Goal: Complete application form

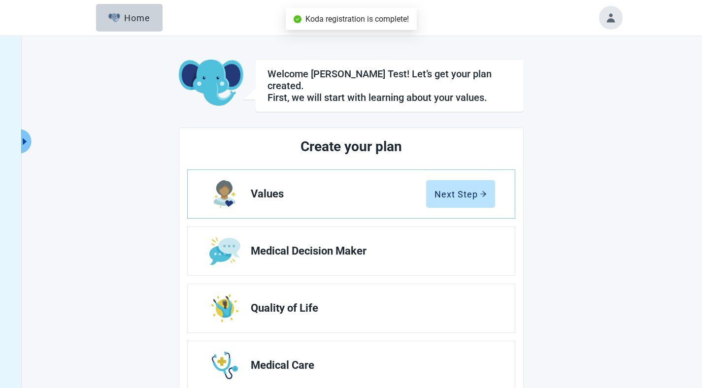
scroll to position [91, 0]
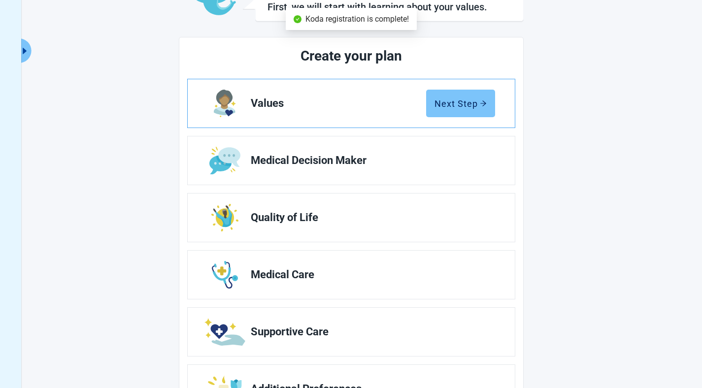
click at [465, 99] on div "Next Step" at bounding box center [460, 104] width 52 height 10
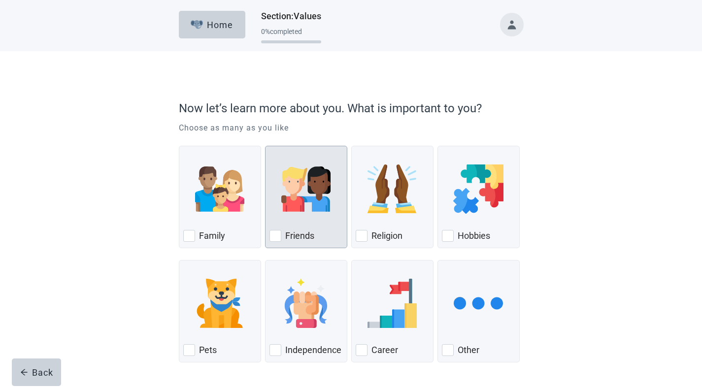
drag, startPoint x: 311, startPoint y: 209, endPoint x: 324, endPoint y: 202, distance: 14.4
click at [311, 209] on img "Friends, checkbox, not checked" at bounding box center [305, 189] width 49 height 49
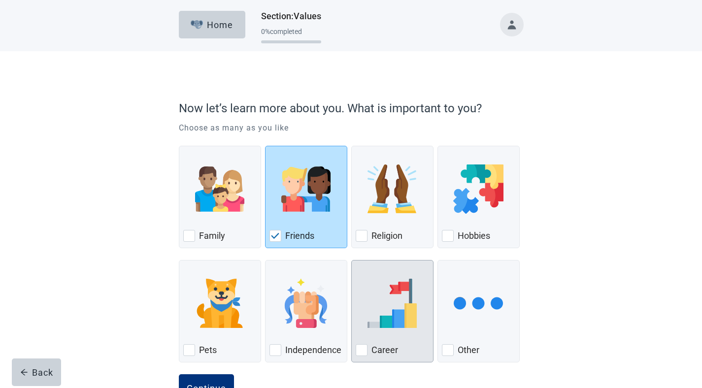
click at [397, 296] on img "Career, checkbox, not checked" at bounding box center [391, 303] width 49 height 49
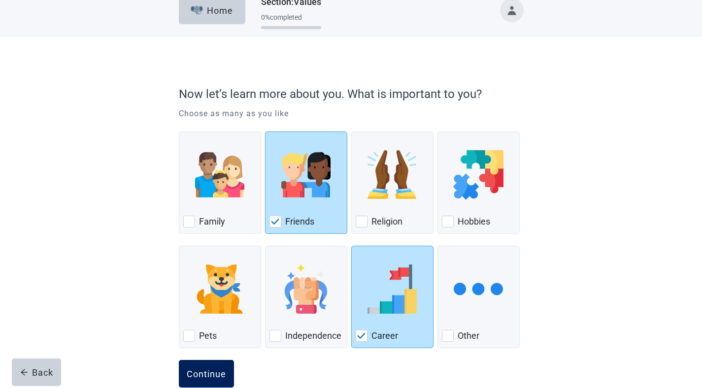
scroll to position [35, 0]
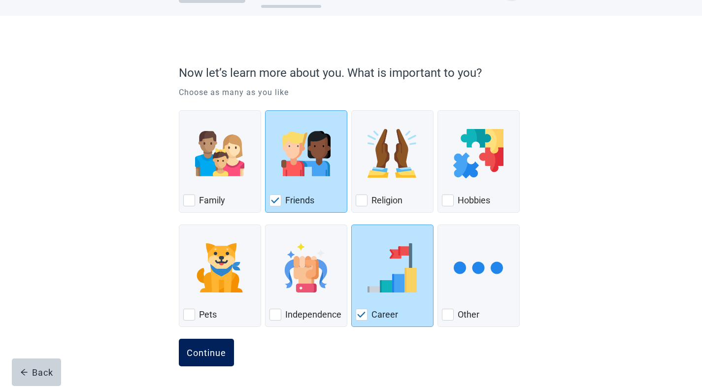
click at [217, 342] on button "Continue" at bounding box center [206, 353] width 55 height 28
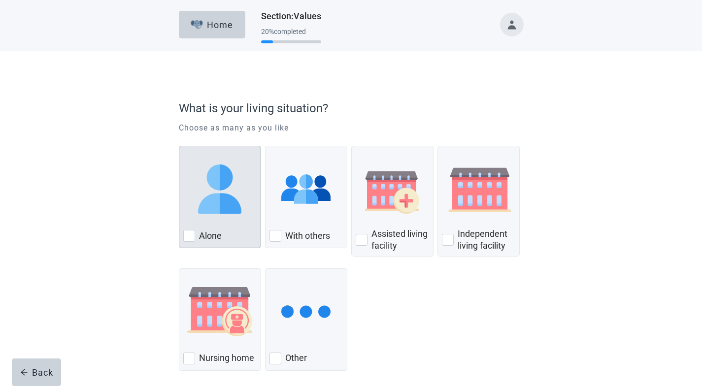
click at [220, 220] on div "Alone, checkbox, not checked" at bounding box center [219, 189] width 73 height 78
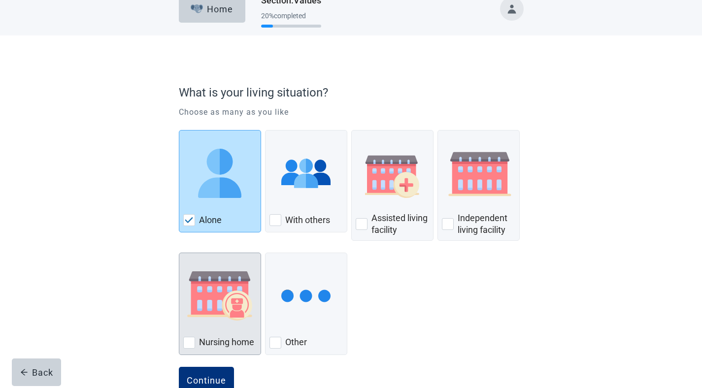
scroll to position [43, 0]
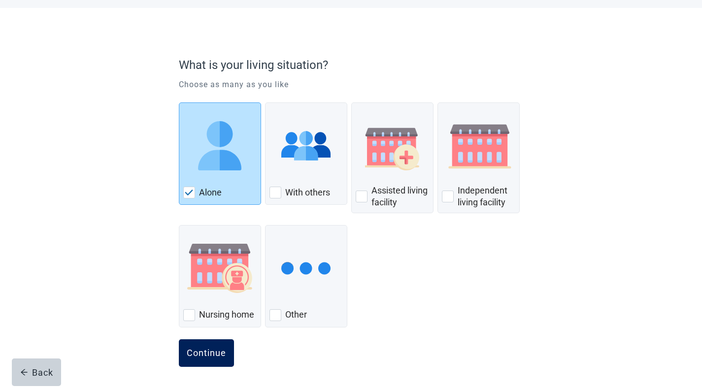
click at [207, 350] on div "Continue" at bounding box center [206, 353] width 39 height 10
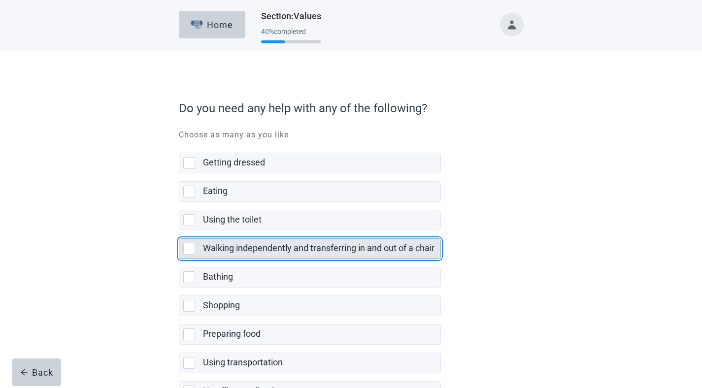
click at [252, 254] on div "Walking independently and transferring in and out of a chair" at bounding box center [319, 248] width 232 height 12
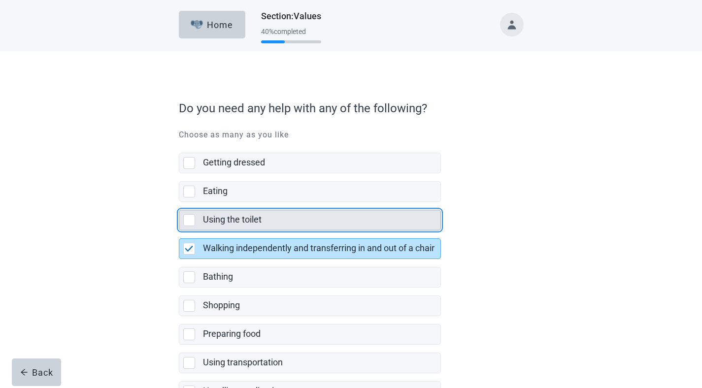
click at [242, 213] on div "Using the toilet" at bounding box center [321, 220] width 237 height 20
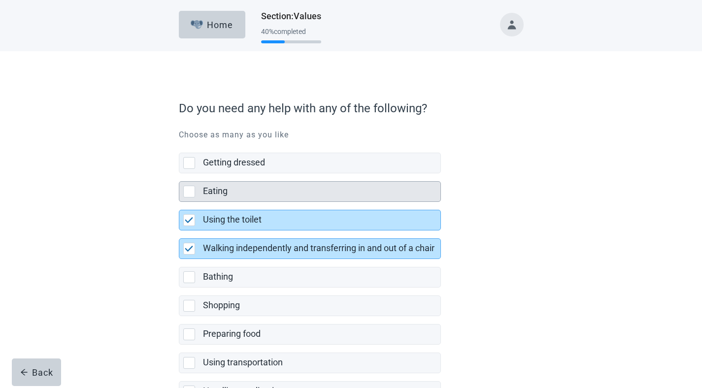
click at [245, 181] on div "Eating" at bounding box center [310, 191] width 262 height 21
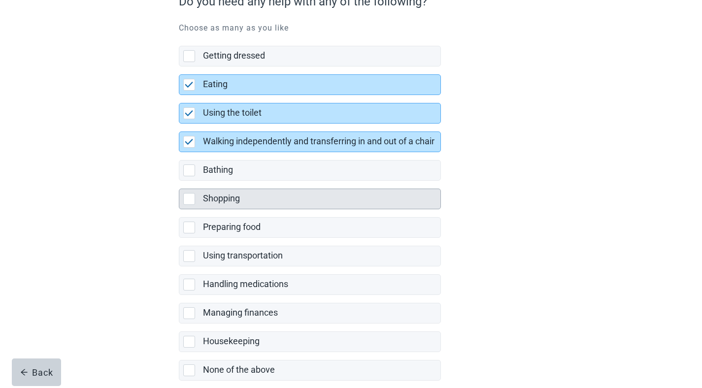
scroll to position [157, 0]
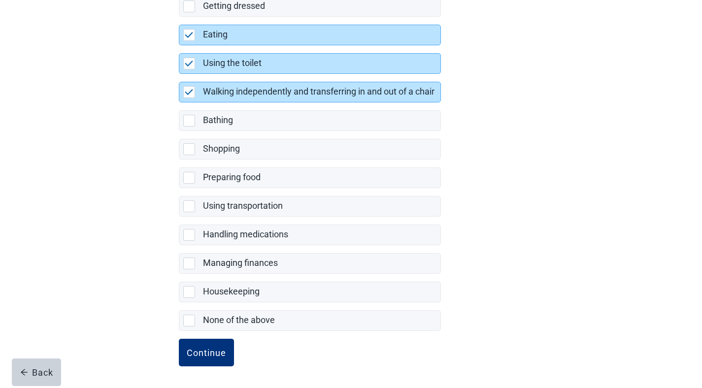
click at [240, 279] on label "Housekeeping" at bounding box center [310, 288] width 262 height 29
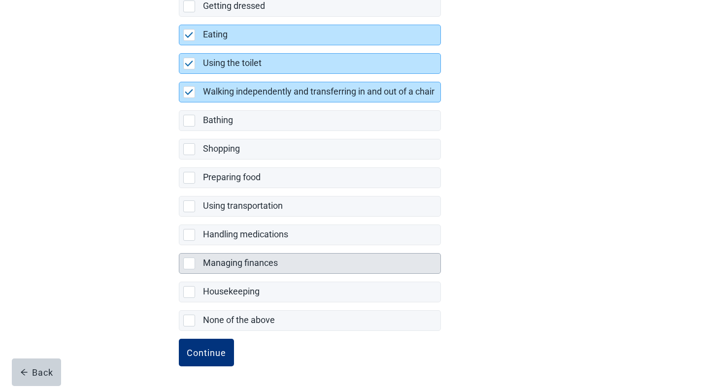
click at [239, 261] on label "Managing finances" at bounding box center [240, 263] width 75 height 10
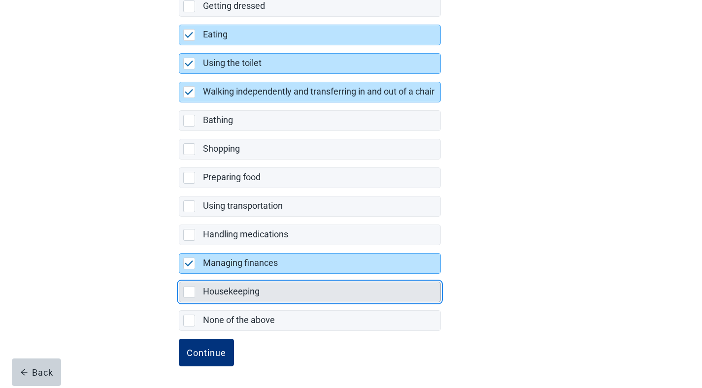
click at [229, 288] on label "Housekeeping" at bounding box center [231, 291] width 57 height 10
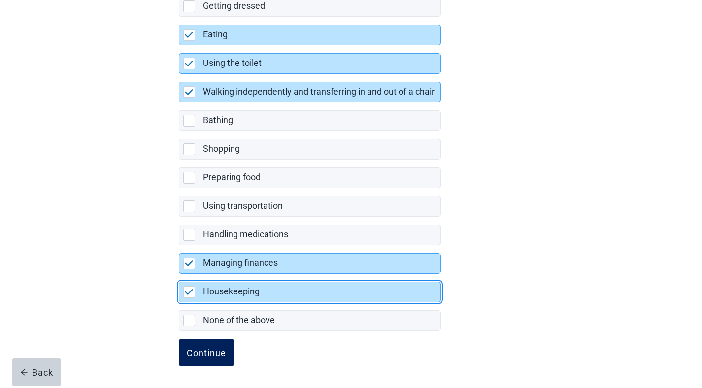
click at [203, 349] on div "Continue" at bounding box center [206, 353] width 39 height 10
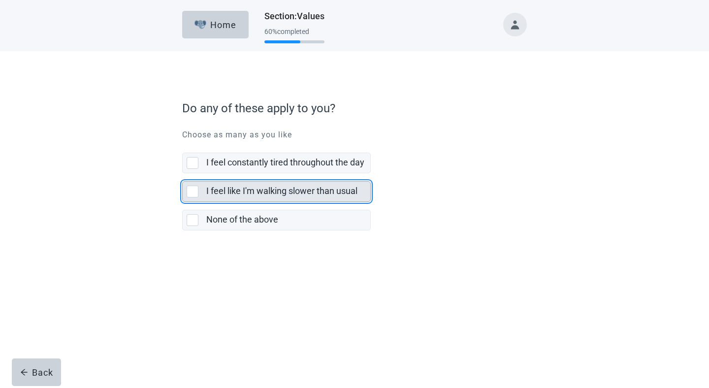
click at [242, 185] on div "I feel like I'm walking slower than usual" at bounding box center [288, 192] width 164 height 20
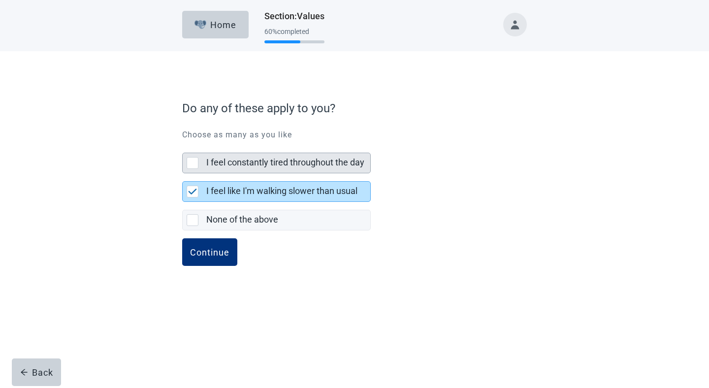
click at [235, 162] on label "I feel constantly tired throughout the day" at bounding box center [285, 162] width 158 height 10
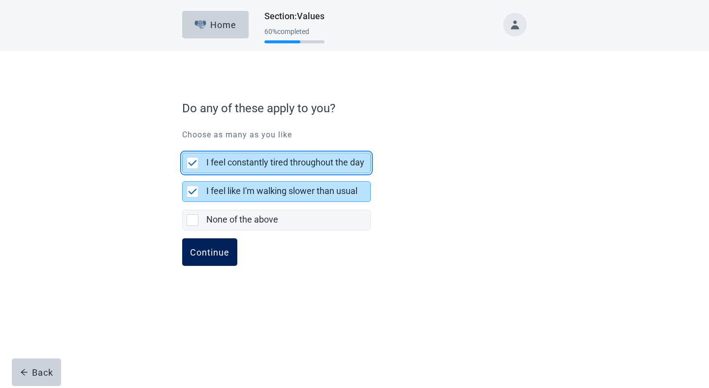
click at [205, 251] on div "Continue" at bounding box center [209, 252] width 39 height 10
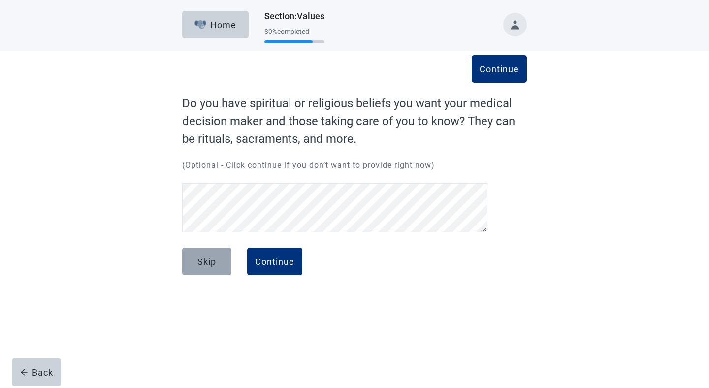
click at [205, 259] on div "Skip" at bounding box center [207, 262] width 19 height 10
click at [210, 263] on div "Skip" at bounding box center [207, 262] width 19 height 10
click at [209, 261] on div "Skip" at bounding box center [207, 262] width 19 height 10
click at [409, 280] on div "Skip Continue" at bounding box center [354, 272] width 345 height 49
click at [213, 264] on div "Skip" at bounding box center [207, 262] width 19 height 10
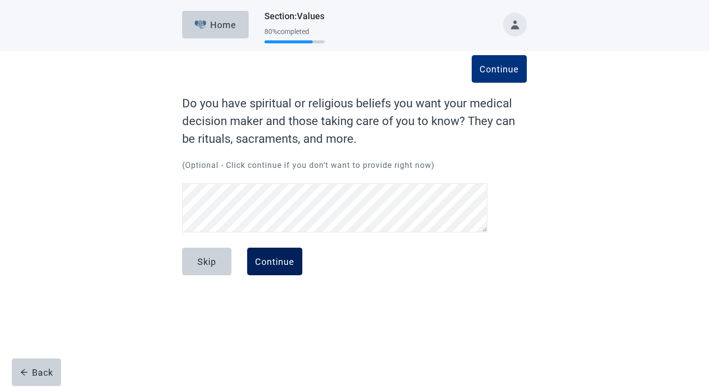
click at [284, 258] on div "Continue" at bounding box center [274, 262] width 39 height 10
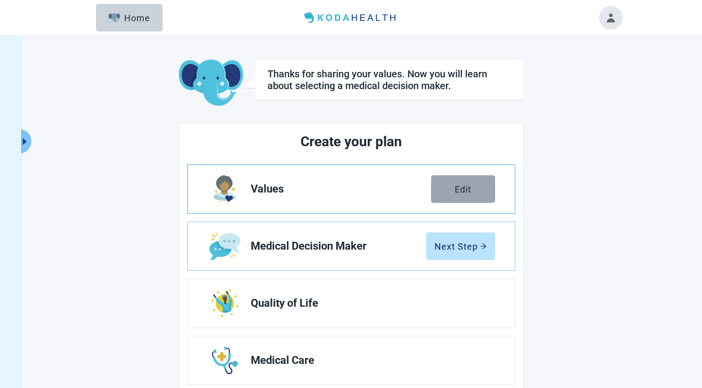
click at [452, 186] on button "Edit" at bounding box center [463, 189] width 64 height 28
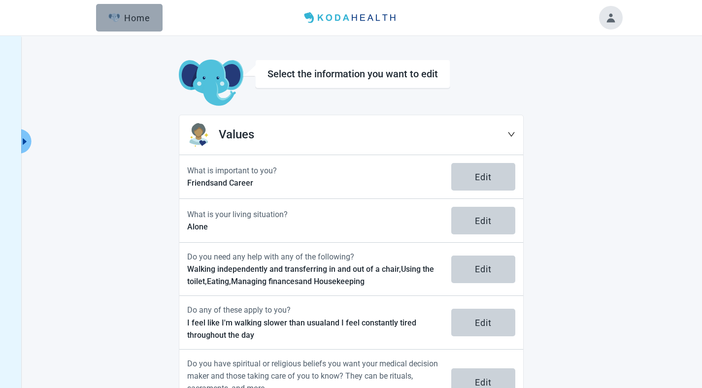
click at [137, 20] on div "Home" at bounding box center [129, 18] width 42 height 10
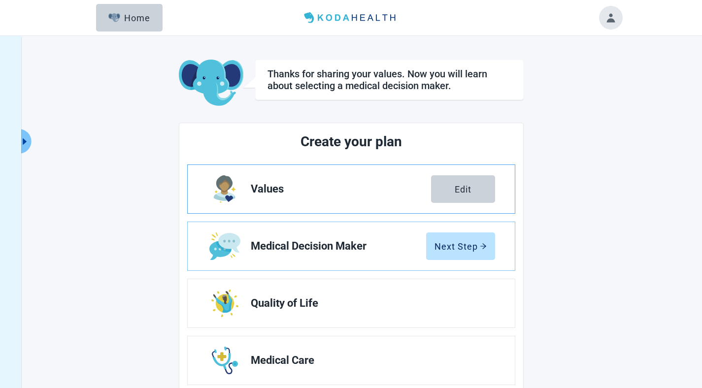
click at [355, 190] on span "Values" at bounding box center [341, 189] width 180 height 12
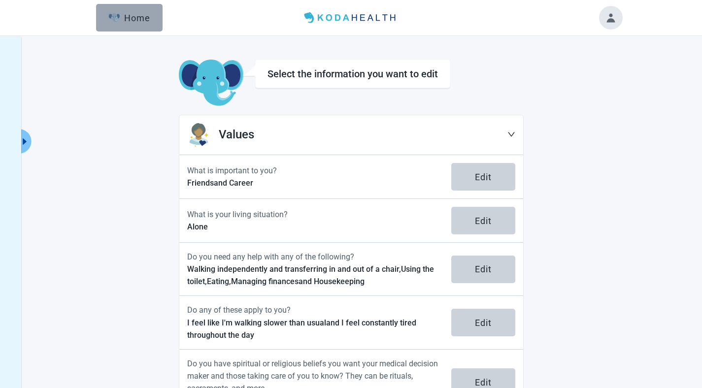
click at [145, 22] on div "Home" at bounding box center [129, 18] width 42 height 10
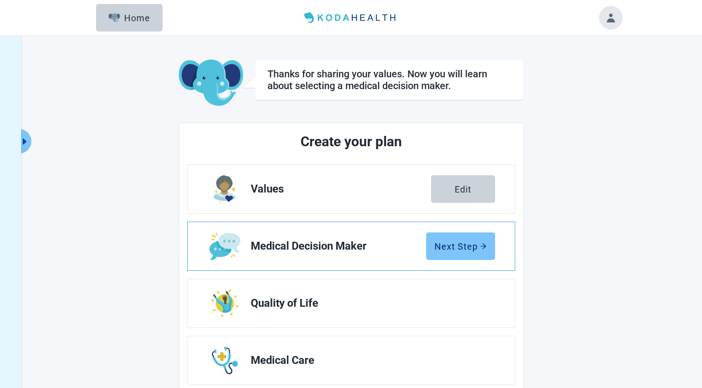
click at [449, 253] on button "Next Step" at bounding box center [460, 247] width 69 height 28
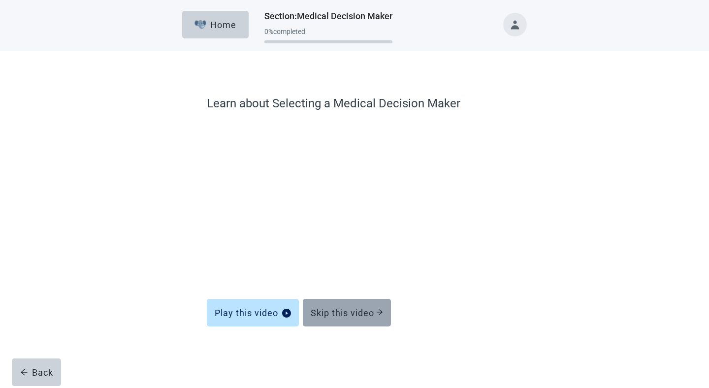
click at [338, 318] on button "Skip this video" at bounding box center [347, 313] width 88 height 28
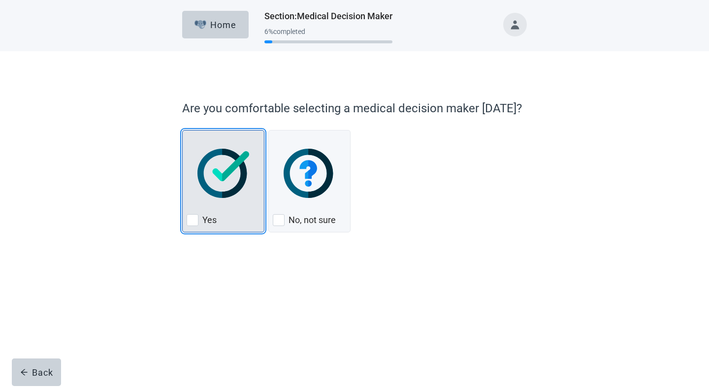
click at [221, 191] on img "Yes, checkbox, not checked" at bounding box center [224, 173] width 52 height 49
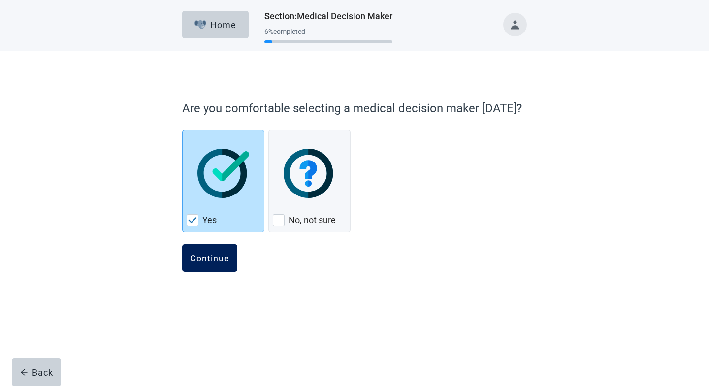
click at [212, 262] on div "Continue" at bounding box center [209, 258] width 39 height 10
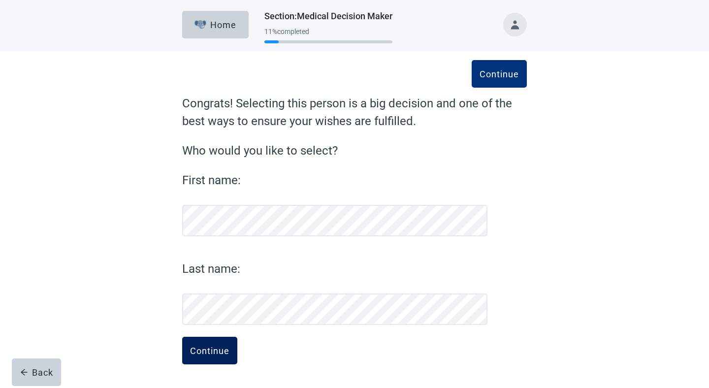
click at [203, 361] on button "Continue" at bounding box center [209, 351] width 55 height 28
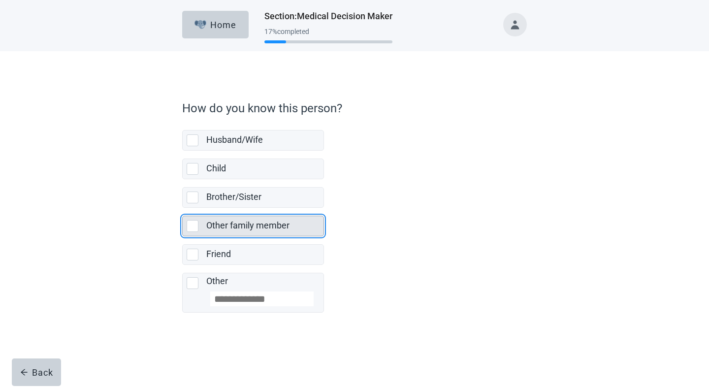
click at [226, 220] on div "Other family member" at bounding box center [261, 226] width 111 height 12
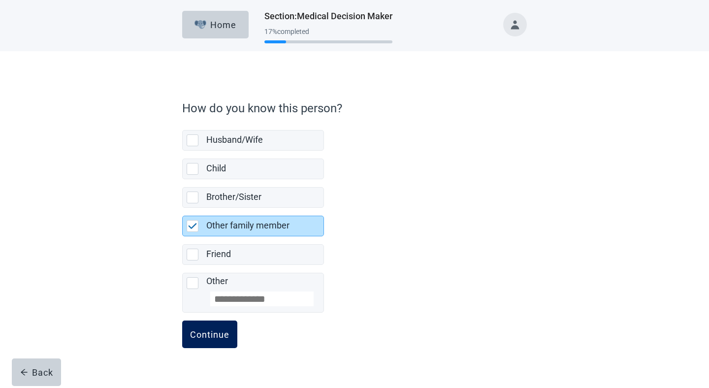
click at [210, 329] on button "Continue" at bounding box center [209, 335] width 55 height 28
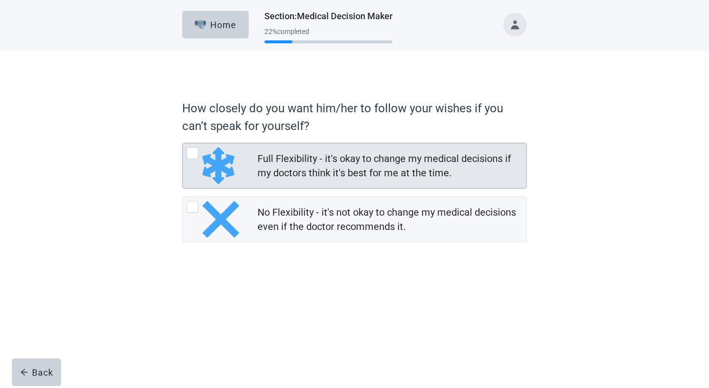
click at [217, 167] on img "Full Flexibility - it's okay to change my medical decisions if my doctors think…" at bounding box center [218, 165] width 32 height 37
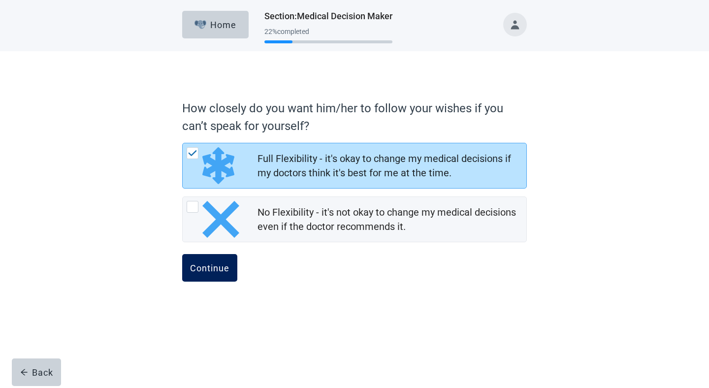
click at [206, 271] on div "Continue" at bounding box center [209, 268] width 39 height 10
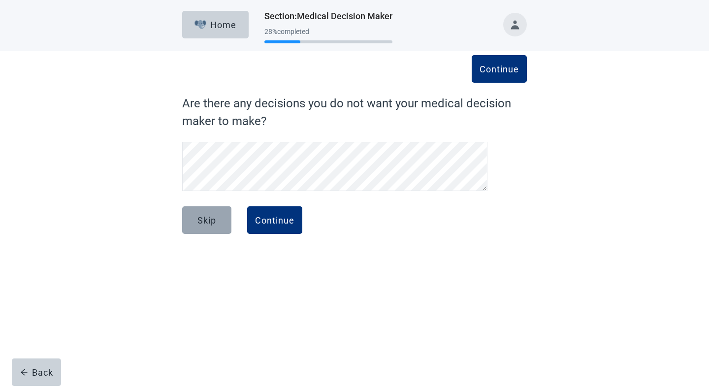
click at [219, 217] on button "Skip" at bounding box center [206, 220] width 49 height 28
click at [206, 218] on div "Skip" at bounding box center [207, 220] width 19 height 10
click at [203, 227] on button "Skip" at bounding box center [206, 220] width 49 height 28
click at [199, 217] on div "Skip" at bounding box center [207, 220] width 19 height 10
click at [269, 219] on div "Continue" at bounding box center [274, 220] width 39 height 10
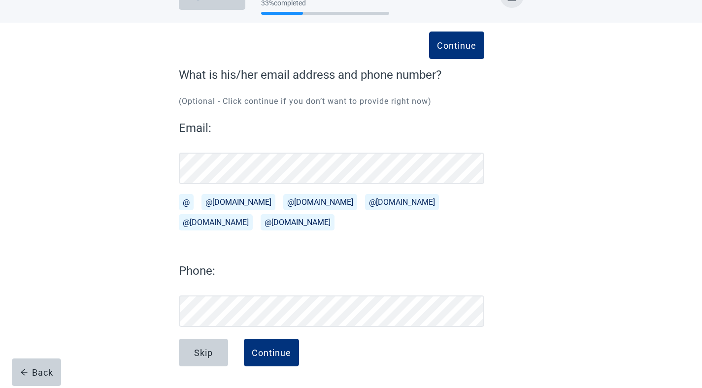
scroll to position [29, 0]
click at [203, 345] on button "Skip" at bounding box center [203, 353] width 49 height 28
click at [207, 346] on button "Skip" at bounding box center [203, 353] width 49 height 28
click at [258, 346] on button "Continue" at bounding box center [271, 353] width 55 height 28
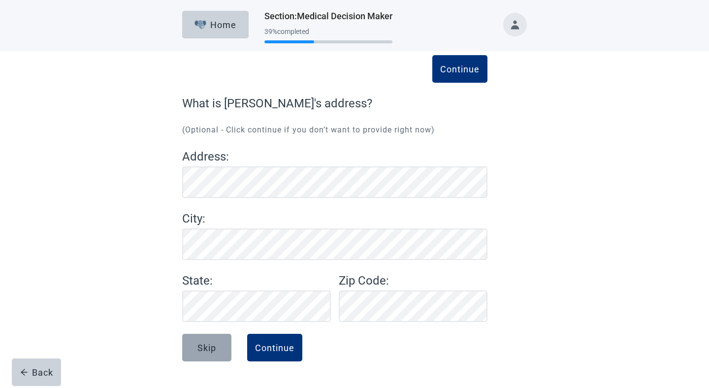
click at [214, 350] on div "Skip" at bounding box center [207, 348] width 19 height 10
click at [204, 347] on div "Skip" at bounding box center [207, 348] width 19 height 10
click at [268, 348] on div "Continue" at bounding box center [274, 348] width 39 height 10
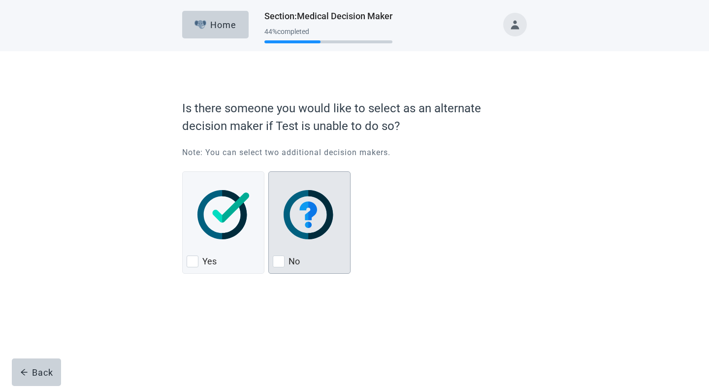
click at [286, 253] on div "No, checkbox, not checked" at bounding box center [309, 215] width 73 height 78
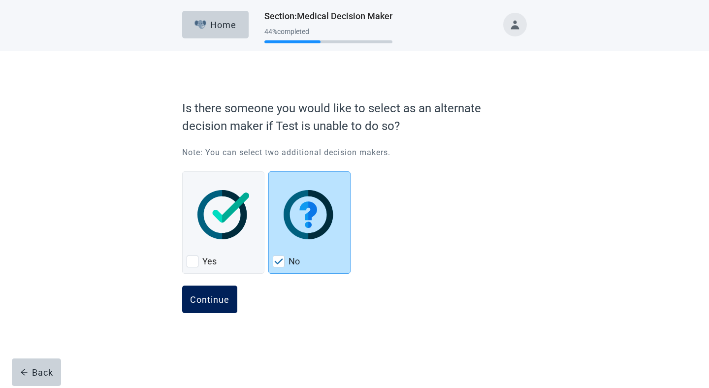
click at [219, 297] on div "Continue" at bounding box center [209, 300] width 39 height 10
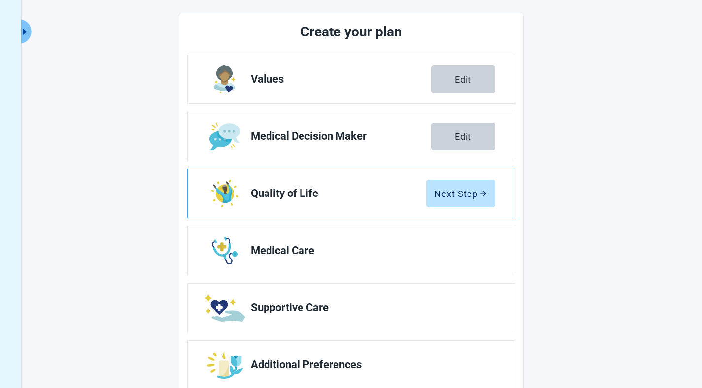
scroll to position [135, 0]
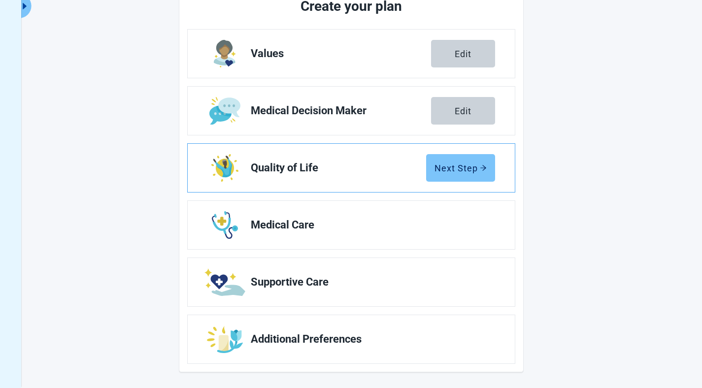
click at [454, 170] on div "Next Step" at bounding box center [460, 168] width 52 height 10
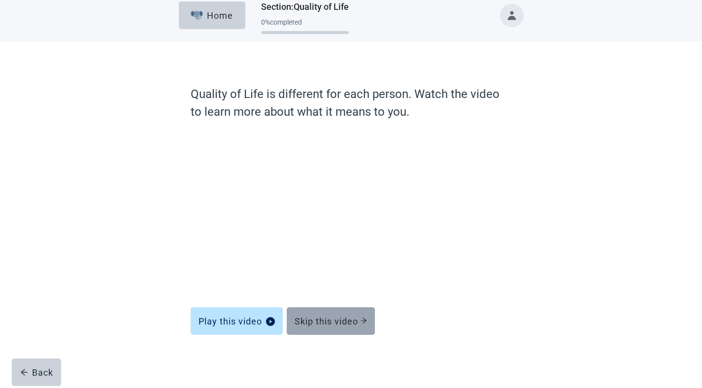
scroll to position [9, 0]
click at [331, 323] on div "Skip this video" at bounding box center [331, 321] width 72 height 10
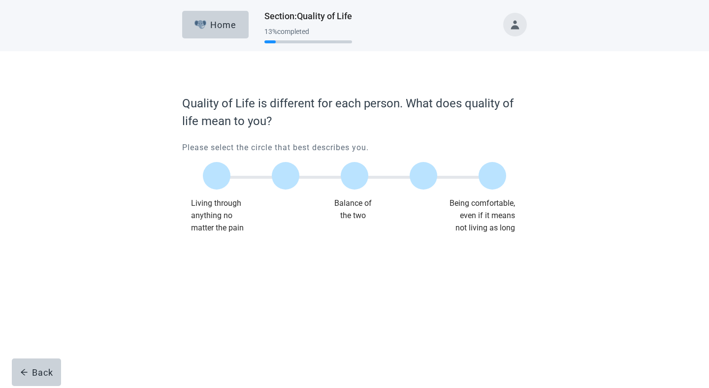
click at [360, 192] on div "Main content" at bounding box center [354, 176] width 69 height 44
click at [362, 173] on label "Main content" at bounding box center [355, 176] width 28 height 28
click at [215, 251] on div "Continue" at bounding box center [209, 254] width 39 height 10
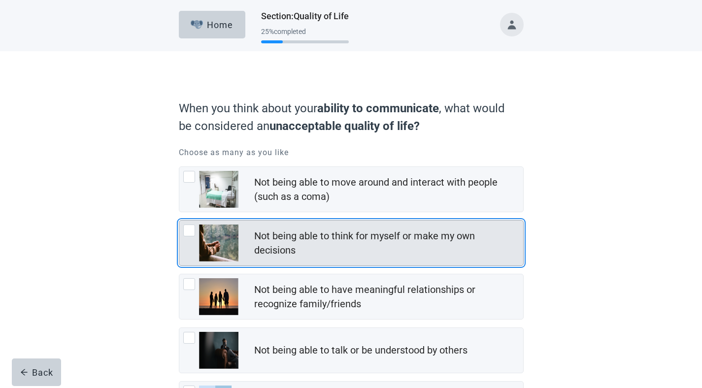
click at [298, 258] on div "Not being able to think for myself or make my own decisions" at bounding box center [388, 243] width 269 height 33
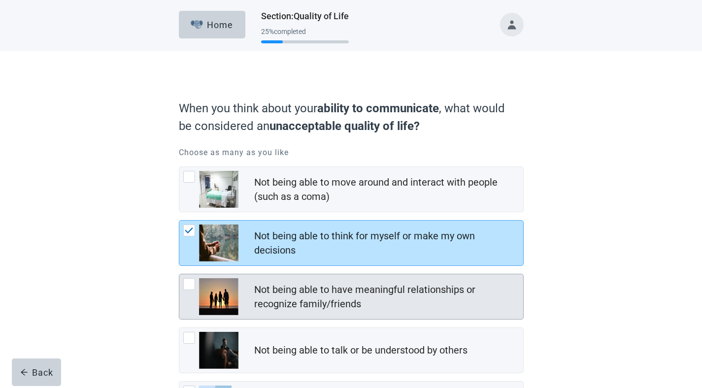
click at [282, 294] on div "Not being able to have meaningful relationships or recognize family/friends" at bounding box center [385, 297] width 263 height 29
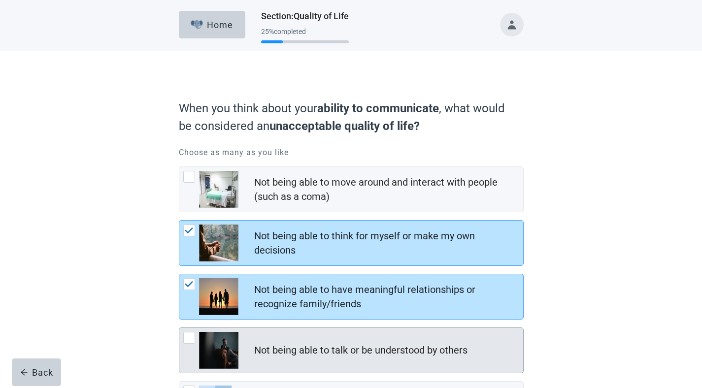
scroll to position [100, 0]
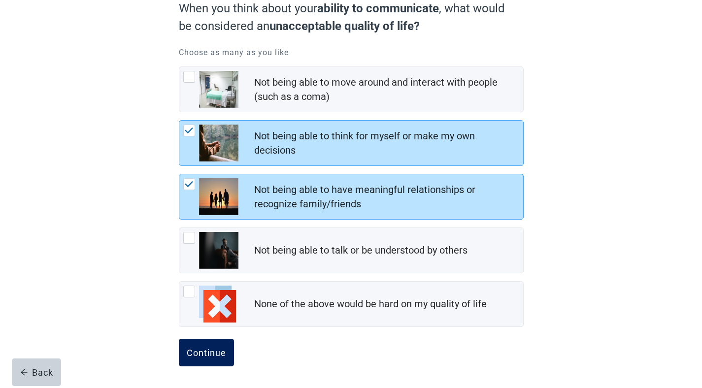
click at [214, 355] on div "Continue" at bounding box center [206, 353] width 39 height 10
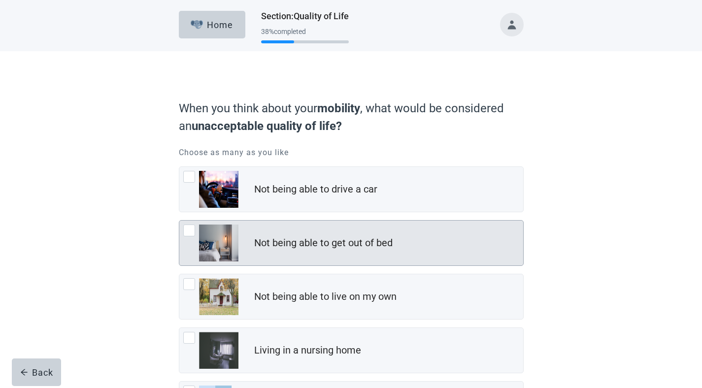
click at [274, 245] on div "Not being able to get out of bed" at bounding box center [323, 243] width 138 height 14
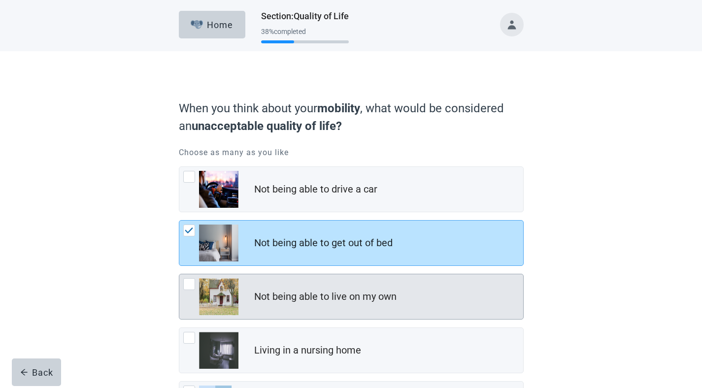
click at [265, 301] on div "Not being able to live on my own" at bounding box center [325, 297] width 142 height 14
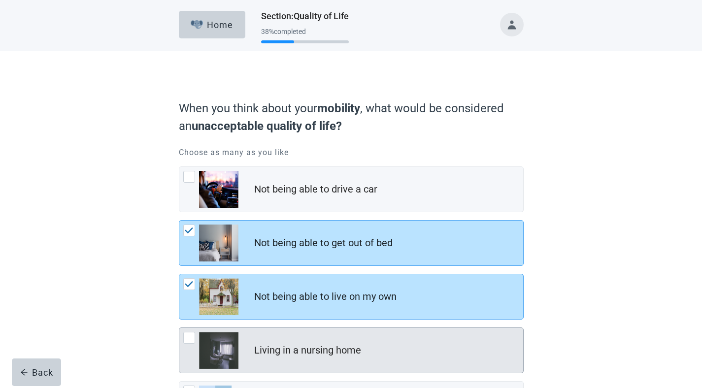
scroll to position [100, 0]
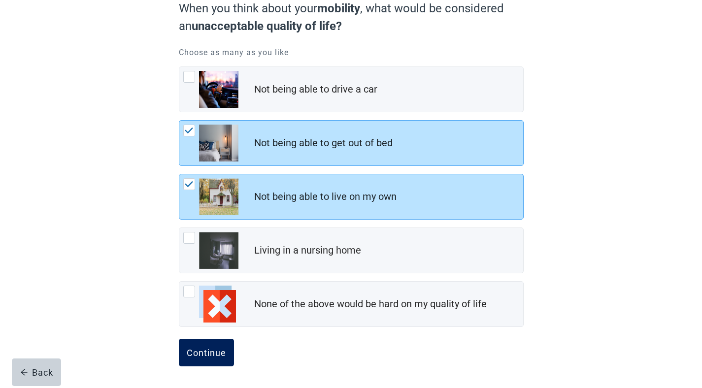
click at [200, 354] on div "Continue" at bounding box center [206, 353] width 39 height 10
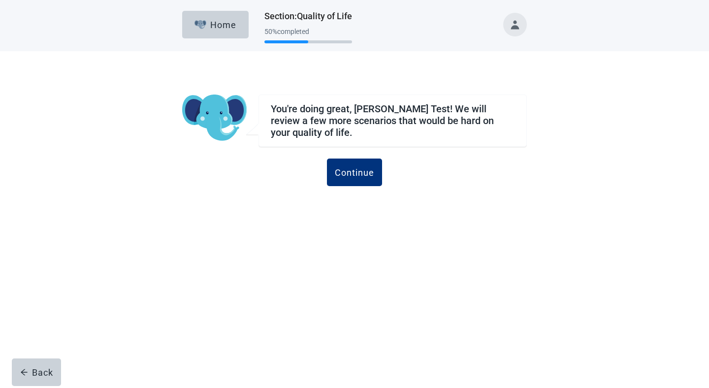
click at [361, 187] on div "Continue" at bounding box center [354, 183] width 345 height 49
click at [354, 177] on div "Continue" at bounding box center [354, 172] width 39 height 10
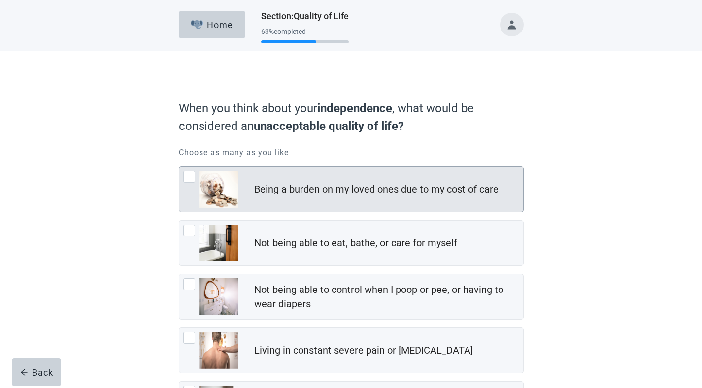
click at [292, 197] on div "Being a burden on my loved ones due to my cost of care" at bounding box center [388, 190] width 269 height 20
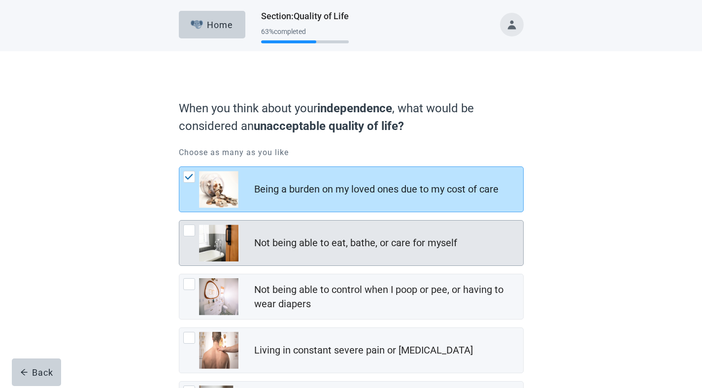
click at [278, 245] on div "Not being able to eat, bathe, or care for myself" at bounding box center [355, 243] width 203 height 14
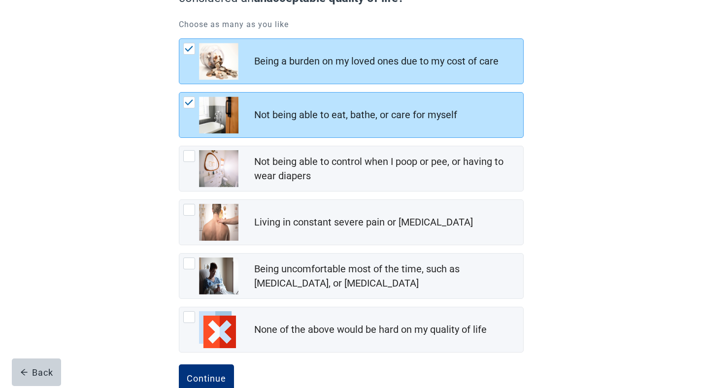
scroll to position [154, 0]
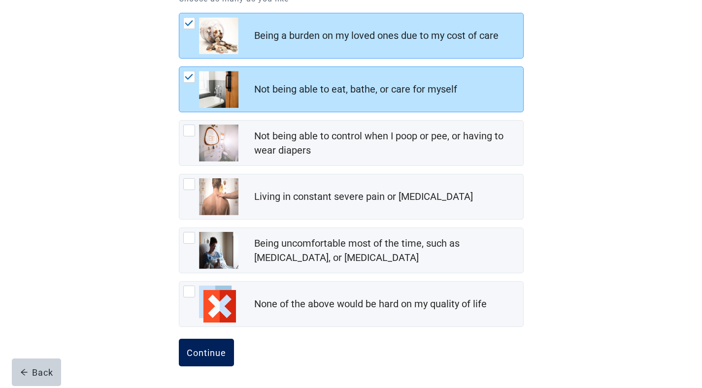
click at [204, 348] on div "Continue" at bounding box center [206, 353] width 39 height 10
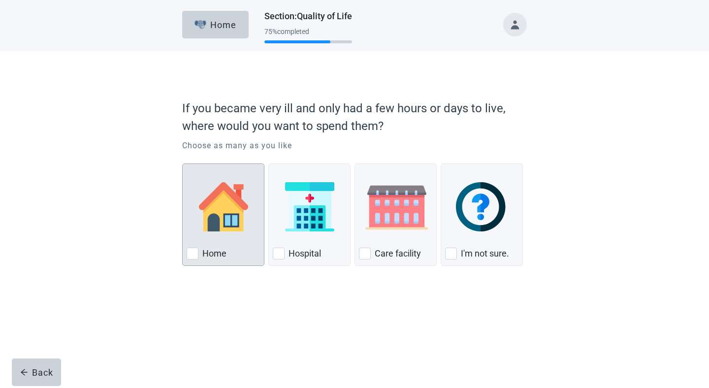
click at [223, 234] on div "Home, checkbox, not checked" at bounding box center [223, 207] width 73 height 78
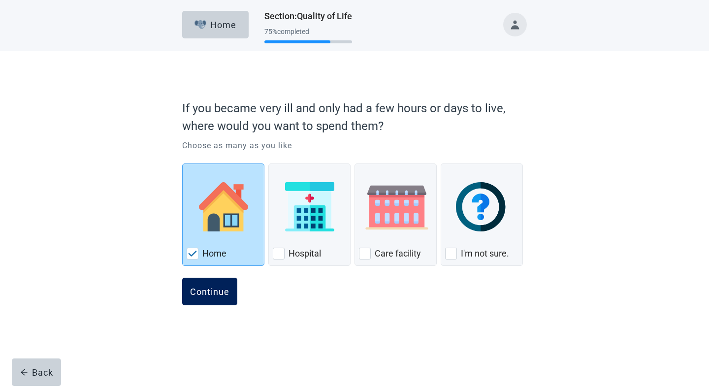
click at [216, 293] on div "Continue" at bounding box center [209, 292] width 39 height 10
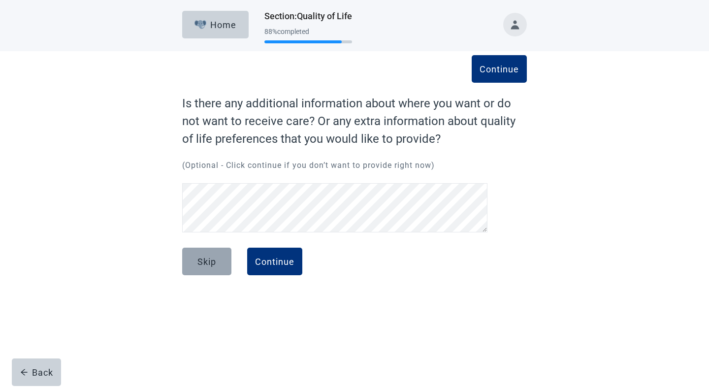
click at [209, 265] on div "Skip" at bounding box center [207, 262] width 19 height 10
click at [208, 262] on div "Skip" at bounding box center [207, 262] width 19 height 10
click at [206, 262] on div "Skip" at bounding box center [207, 262] width 19 height 10
click at [212, 261] on div "Skip" at bounding box center [207, 262] width 19 height 10
click at [198, 260] on div "Skip" at bounding box center [207, 262] width 19 height 10
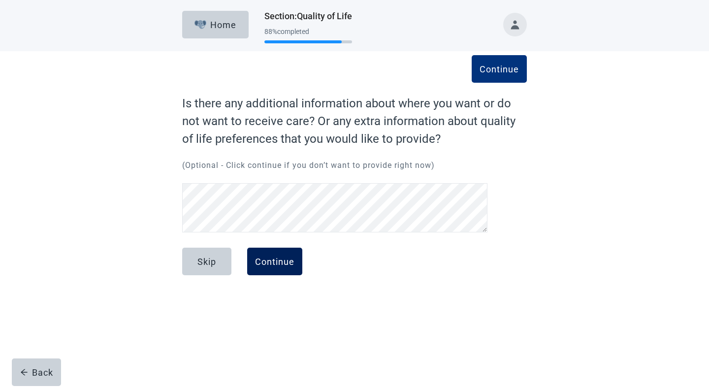
click at [281, 265] on div "Continue" at bounding box center [274, 262] width 39 height 10
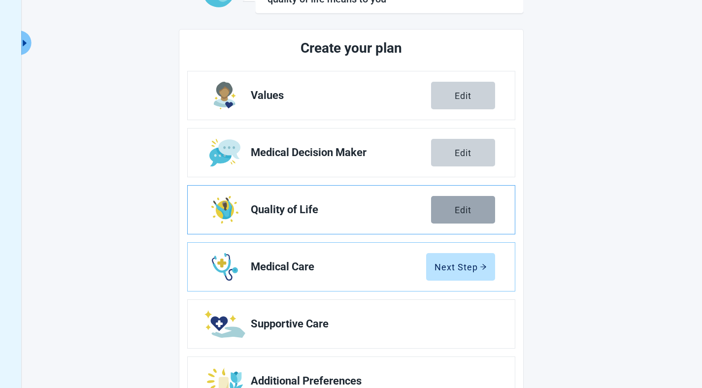
scroll to position [140, 0]
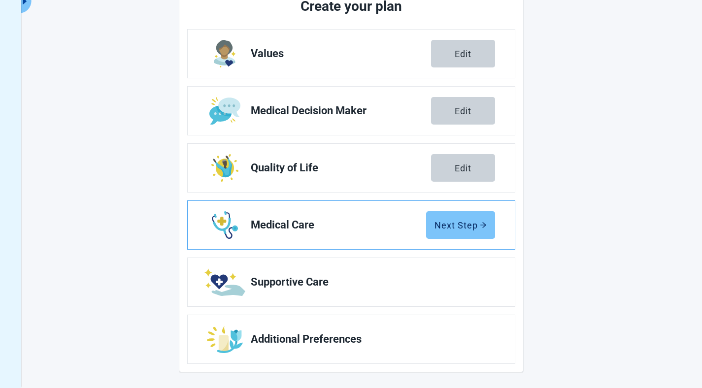
click at [461, 227] on div "Next Step" at bounding box center [460, 225] width 52 height 10
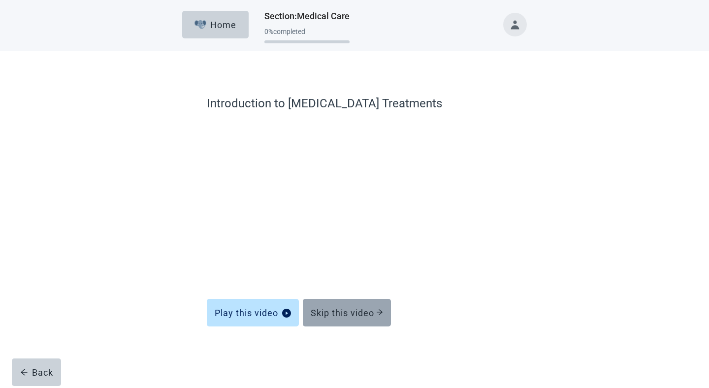
click at [331, 317] on div "Skip this video" at bounding box center [347, 313] width 72 height 10
click at [337, 308] on div "Skip this video" at bounding box center [347, 313] width 72 height 10
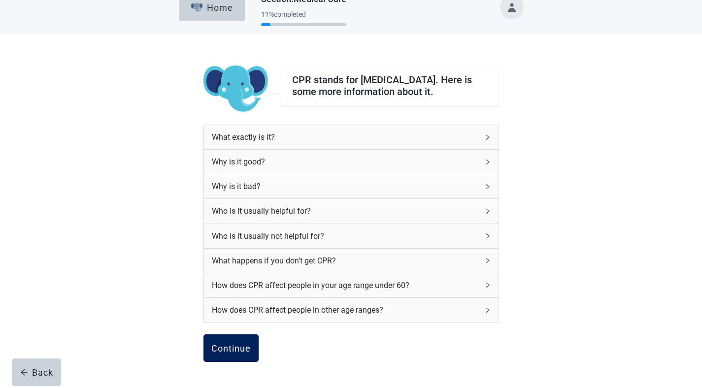
scroll to position [18, 0]
click at [238, 352] on div "Continue" at bounding box center [230, 347] width 39 height 10
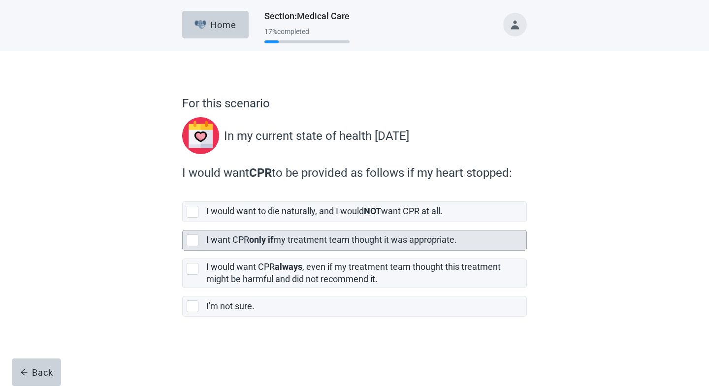
click at [273, 240] on strong "only if" at bounding box center [261, 239] width 24 height 10
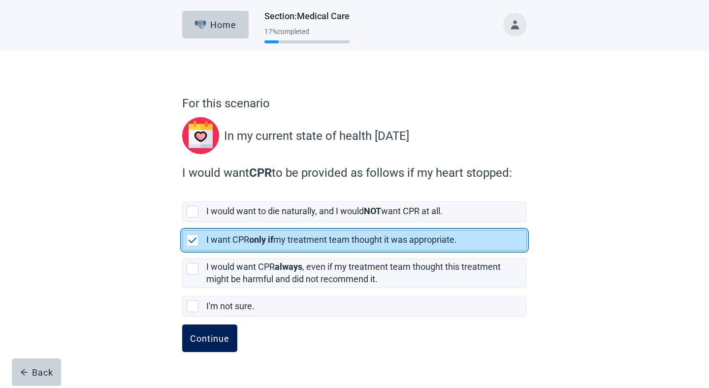
click at [217, 339] on div "Continue" at bounding box center [209, 338] width 39 height 10
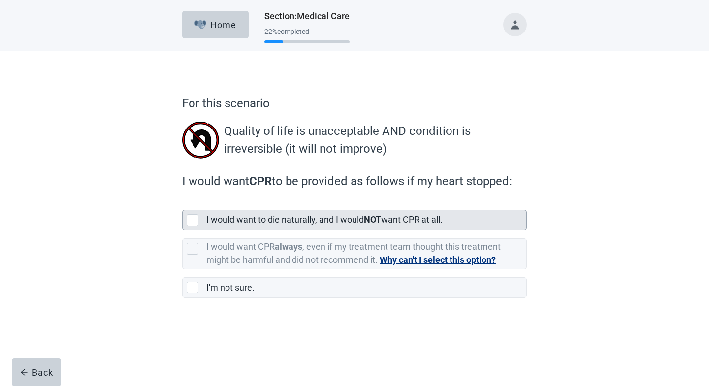
click at [253, 224] on label "I would want to die naturally, and I would NOT want CPR at all." at bounding box center [324, 219] width 236 height 10
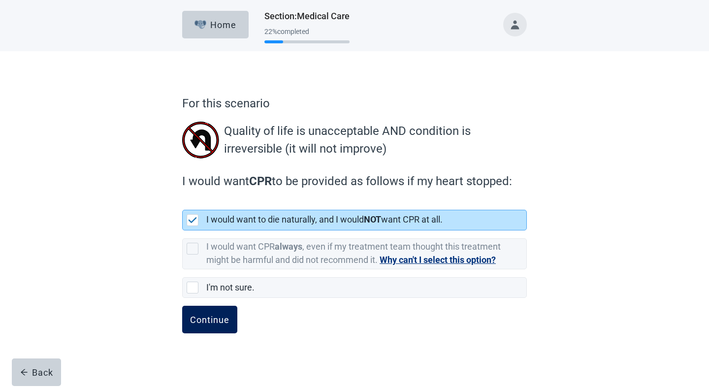
click at [226, 321] on div "Continue" at bounding box center [209, 320] width 39 height 10
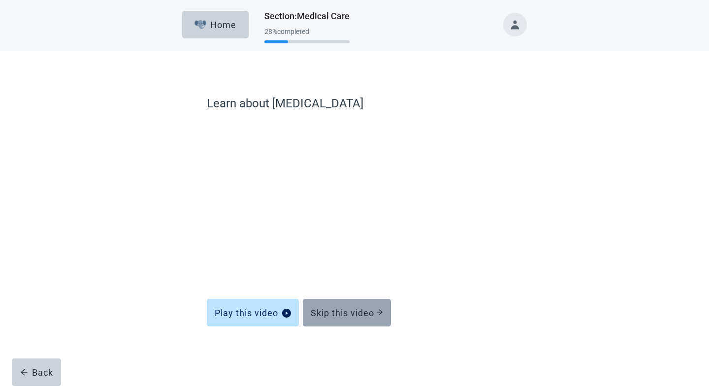
click at [341, 316] on div "Skip this video" at bounding box center [347, 313] width 72 height 10
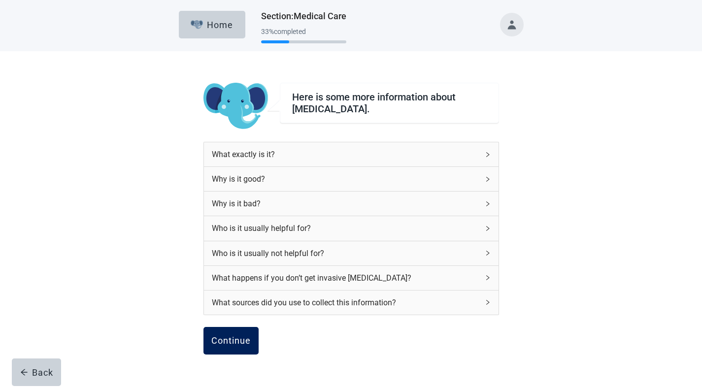
click at [225, 337] on div "Continue" at bounding box center [230, 341] width 39 height 10
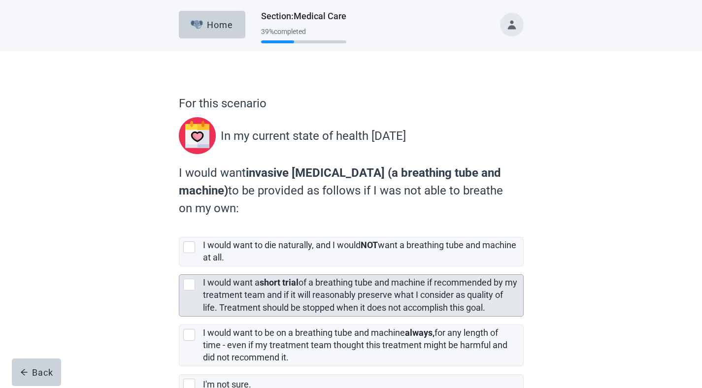
click at [228, 295] on label "I would want a short trial of a breathing tube and machine if recommended by my…" at bounding box center [360, 294] width 314 height 35
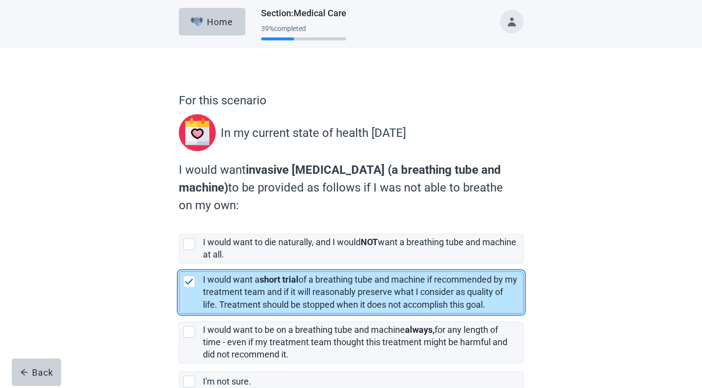
scroll to position [64, 0]
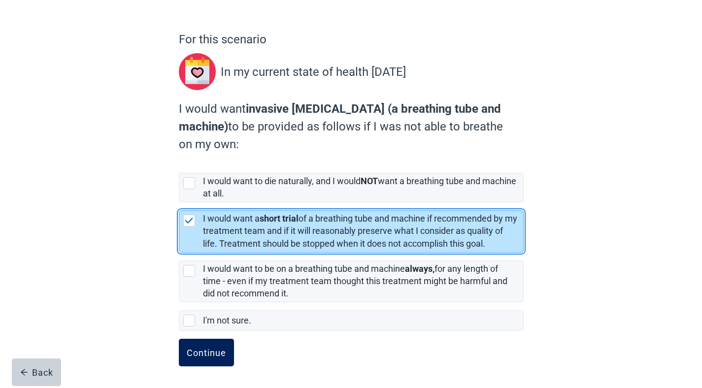
click at [224, 354] on div "Continue" at bounding box center [206, 353] width 39 height 10
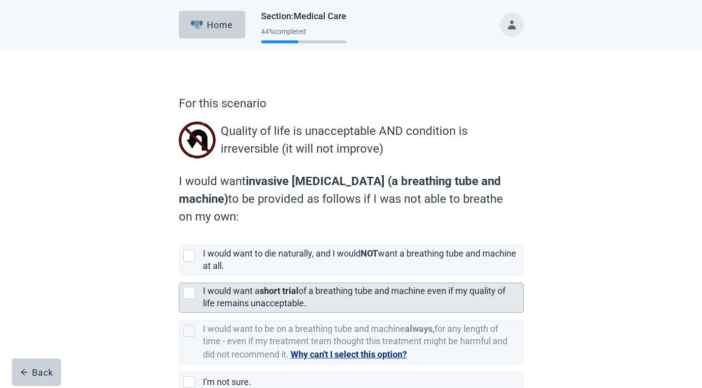
click at [243, 297] on div "I would want a short trial of a breathing tube and machine even if my quality o…" at bounding box center [360, 297] width 314 height 25
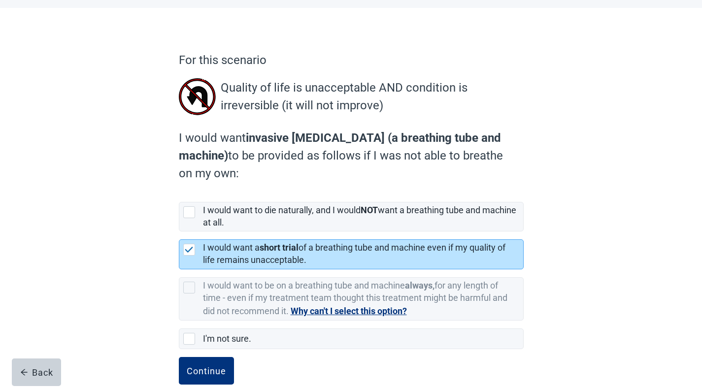
scroll to position [62, 0]
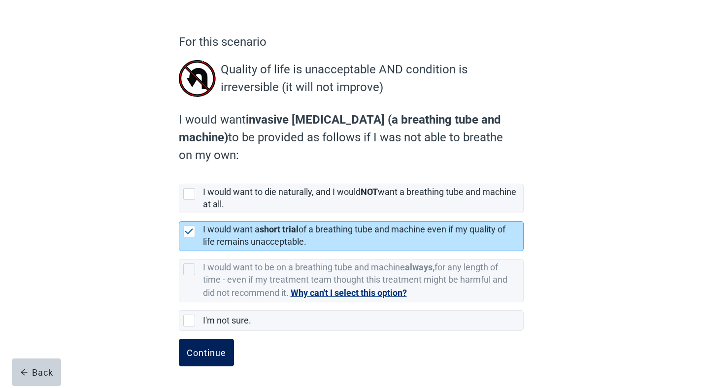
click at [227, 354] on button "Continue" at bounding box center [206, 353] width 55 height 28
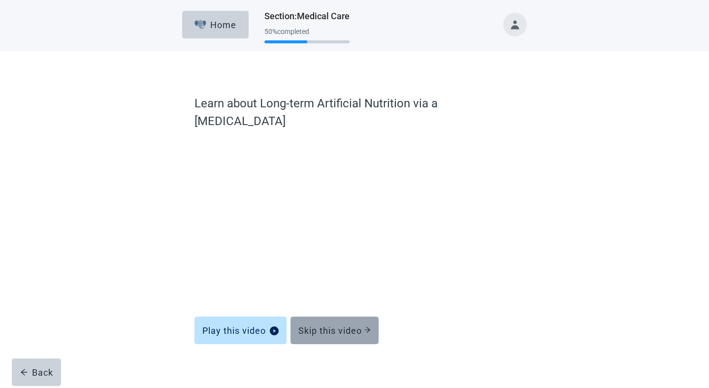
click at [327, 317] on button "Skip this video" at bounding box center [335, 331] width 88 height 28
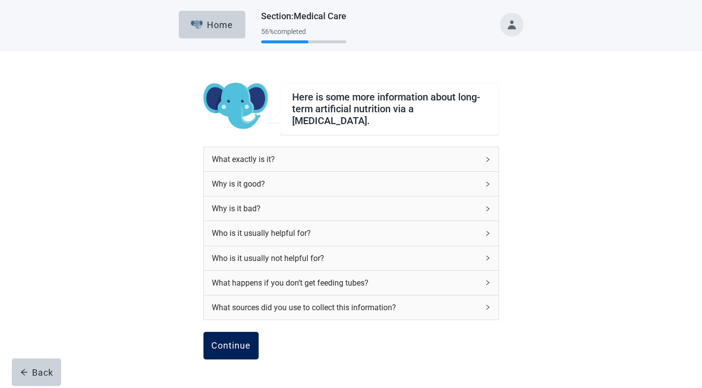
click at [251, 343] on button "Continue" at bounding box center [230, 346] width 55 height 28
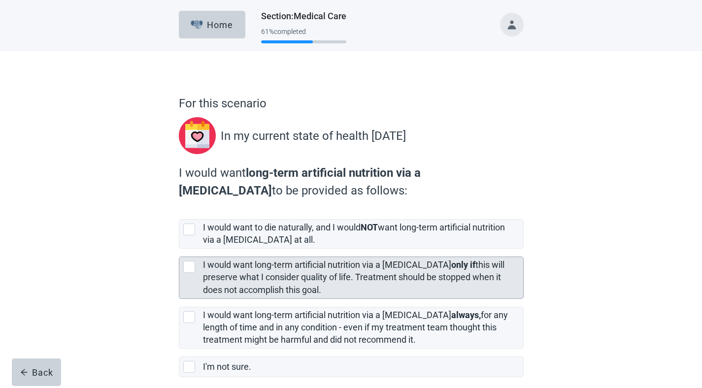
click at [261, 265] on label "I would want long-term artificial nutrition via a [MEDICAL_DATA] only if this w…" at bounding box center [353, 277] width 301 height 35
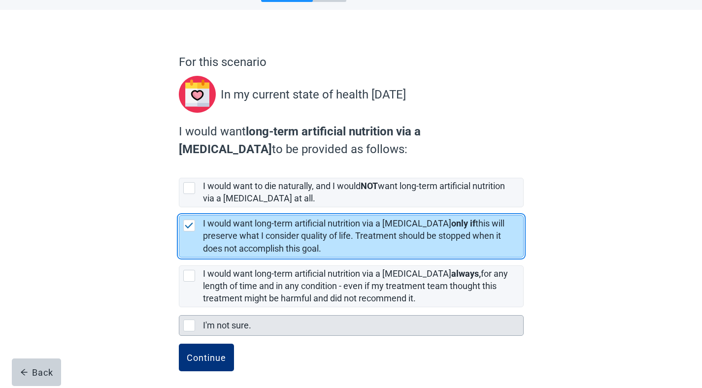
scroll to position [46, 0]
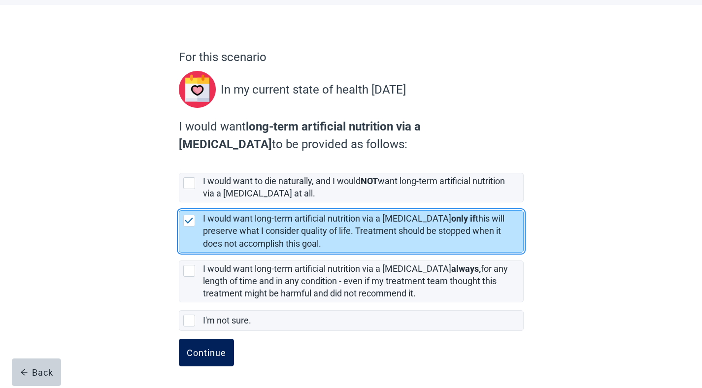
click at [198, 351] on div "Continue" at bounding box center [206, 353] width 39 height 10
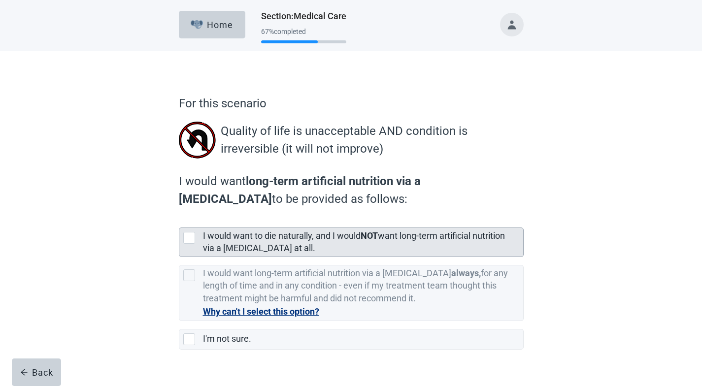
click at [246, 228] on selected"] "I would want to die naturally, and I would NOT want long-term artificial nutrit…" at bounding box center [351, 243] width 345 height 30
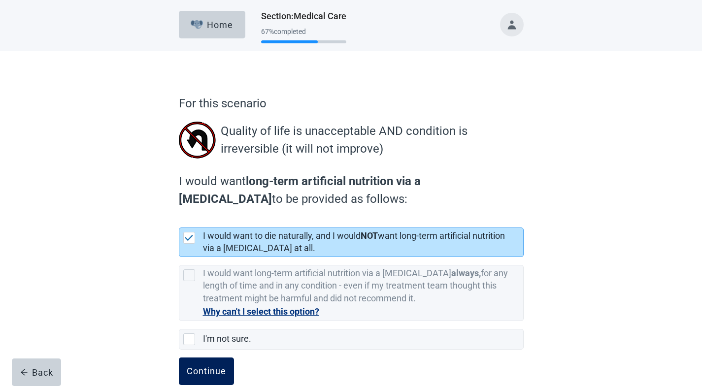
click at [206, 362] on button "Continue" at bounding box center [206, 372] width 55 height 28
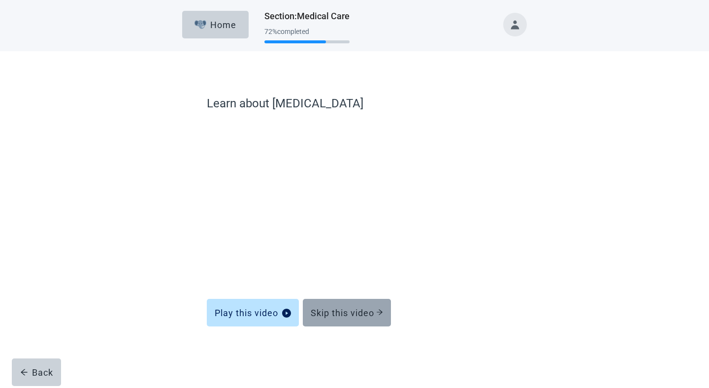
click at [342, 310] on div "Skip this video" at bounding box center [347, 313] width 72 height 10
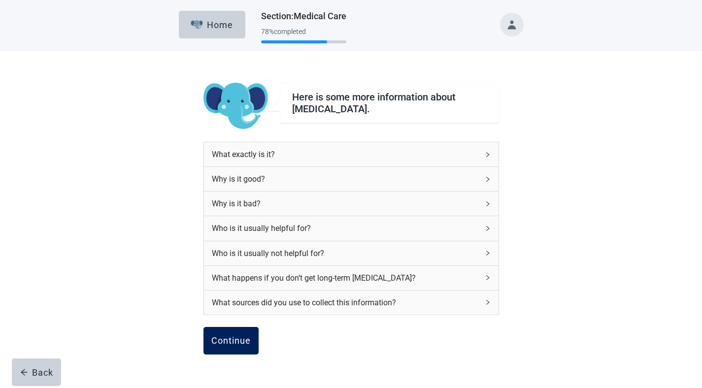
click at [245, 338] on div "Continue" at bounding box center [230, 341] width 39 height 10
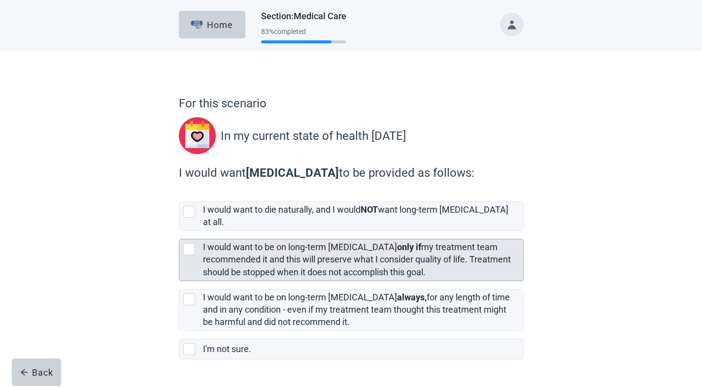
click at [258, 261] on label "I would want to be on long-term [MEDICAL_DATA] only if my treatment team recomm…" at bounding box center [357, 259] width 308 height 35
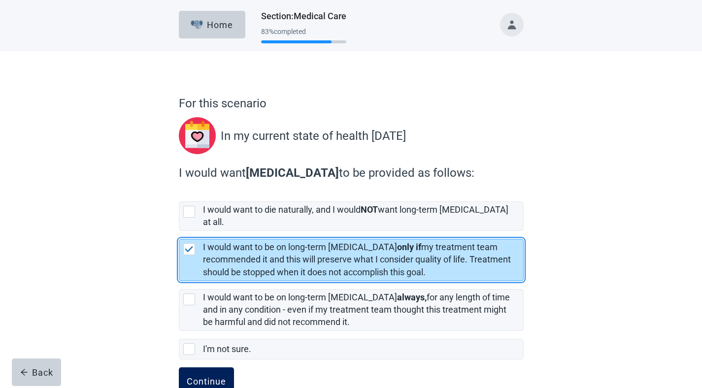
click at [219, 378] on button "Continue" at bounding box center [206, 381] width 55 height 28
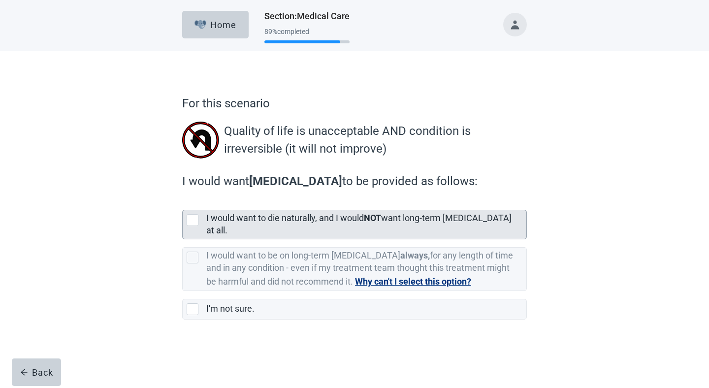
click at [276, 225] on label "I would want to die naturally, and I would NOT want long-term [MEDICAL_DATA] at…" at bounding box center [358, 224] width 305 height 23
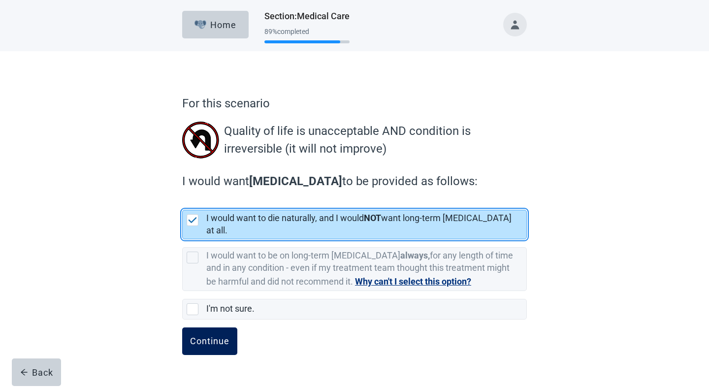
click at [230, 334] on button "Continue" at bounding box center [209, 342] width 55 height 28
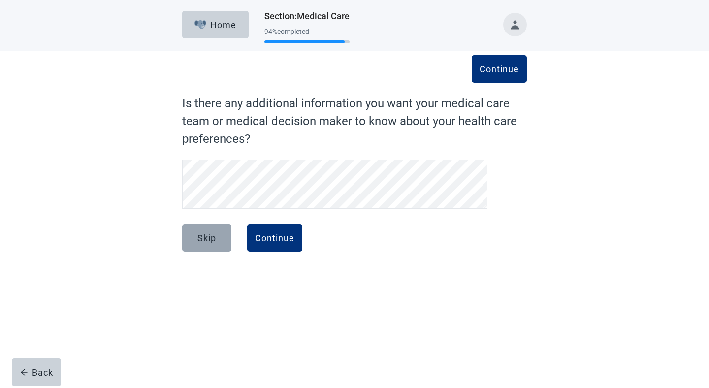
click at [201, 246] on button "Skip" at bounding box center [206, 238] width 49 height 28
click at [214, 236] on div "Skip" at bounding box center [207, 238] width 19 height 10
click at [282, 244] on button "Continue" at bounding box center [274, 238] width 55 height 28
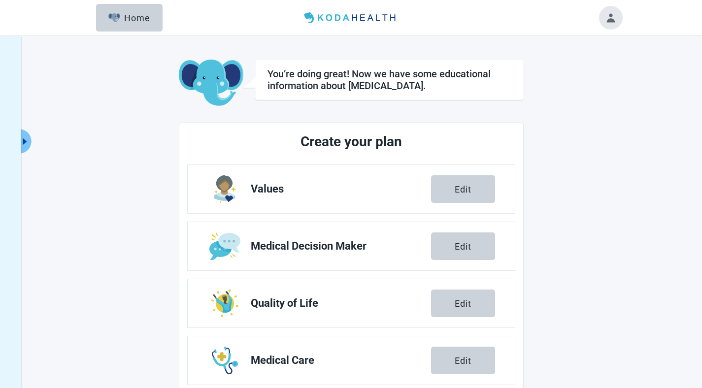
scroll to position [135, 0]
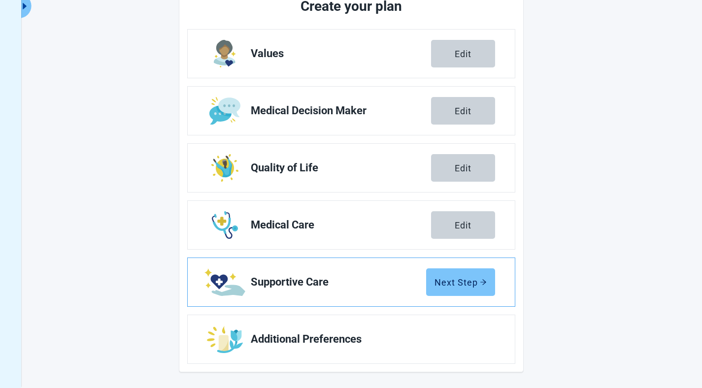
click at [434, 281] on div "Next Step" at bounding box center [460, 282] width 52 height 10
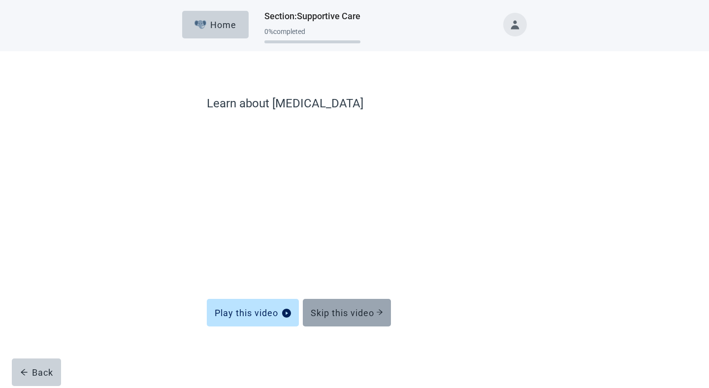
click at [348, 319] on button "Skip this video" at bounding box center [347, 313] width 88 height 28
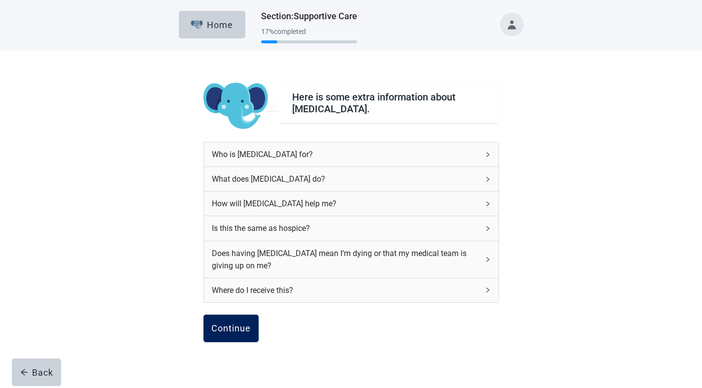
click at [229, 335] on button "Continue" at bounding box center [230, 329] width 55 height 28
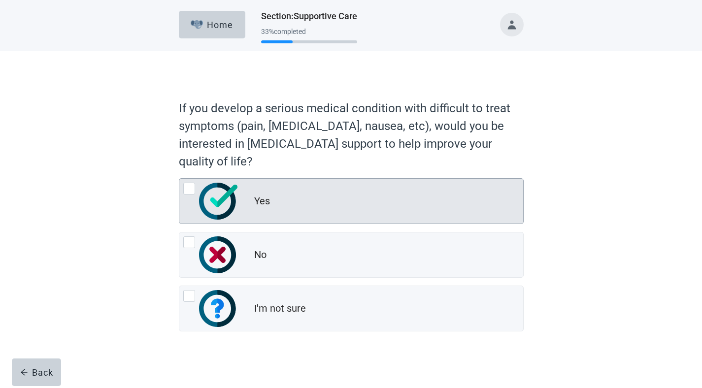
click at [237, 211] on img "Yes, radio button, not checked" at bounding box center [218, 201] width 38 height 37
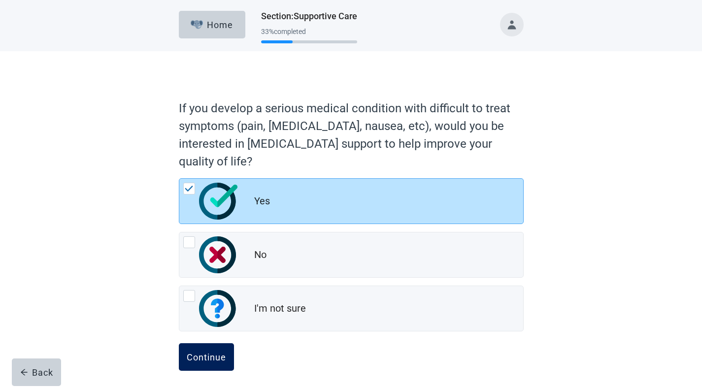
click at [218, 363] on button "Continue" at bounding box center [206, 357] width 55 height 28
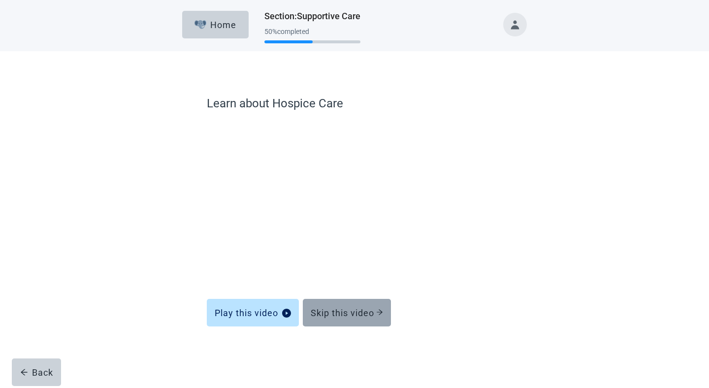
click at [332, 314] on div "Skip this video" at bounding box center [347, 313] width 72 height 10
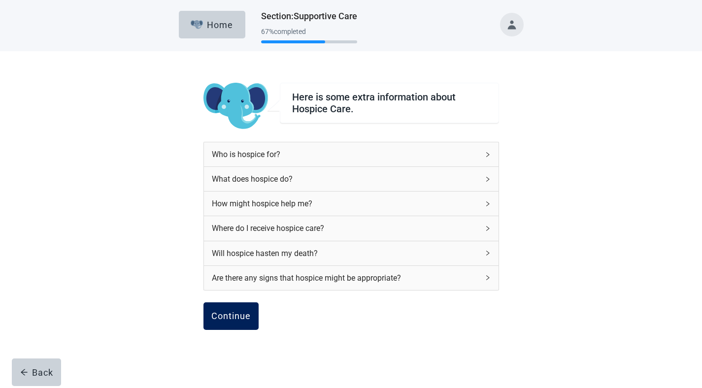
click at [225, 316] on div "Continue" at bounding box center [230, 316] width 39 height 10
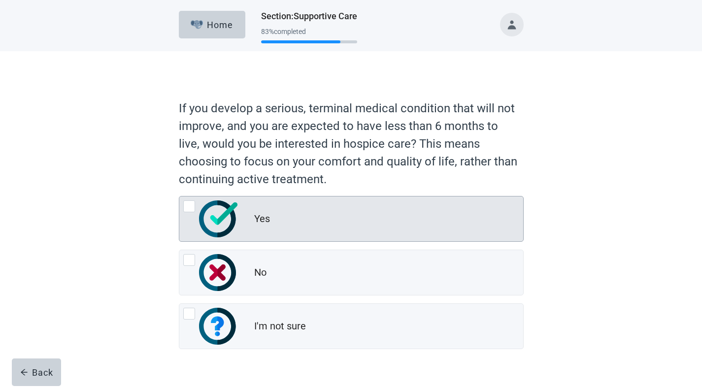
click at [258, 223] on div "Yes" at bounding box center [262, 219] width 16 height 14
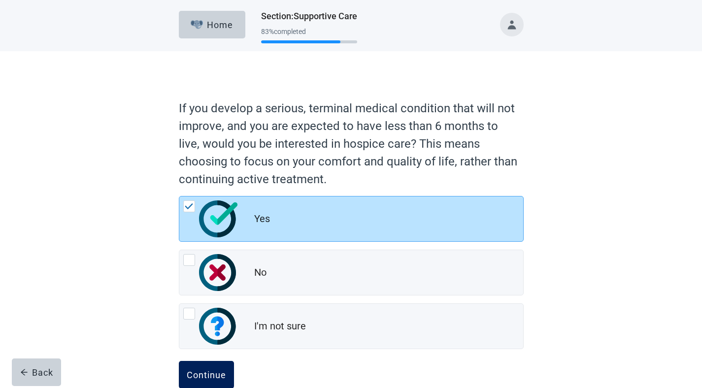
click at [214, 370] on div "Continue" at bounding box center [206, 375] width 39 height 10
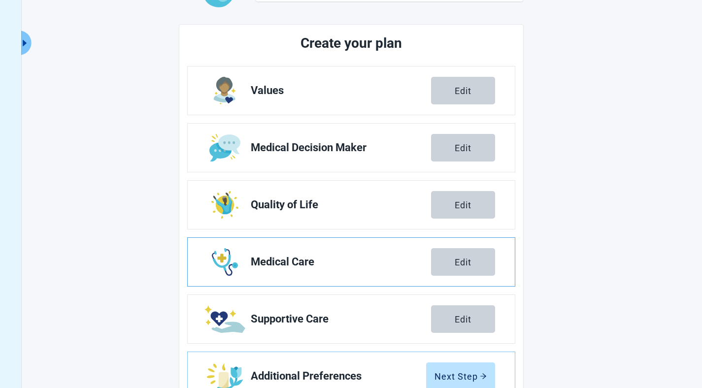
scroll to position [135, 0]
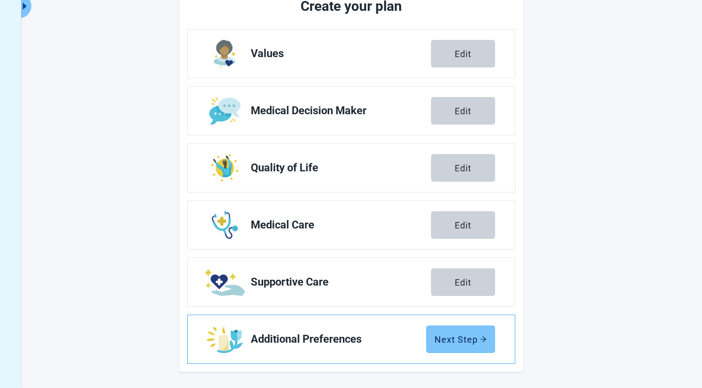
click at [450, 343] on div "Next Step" at bounding box center [460, 339] width 52 height 10
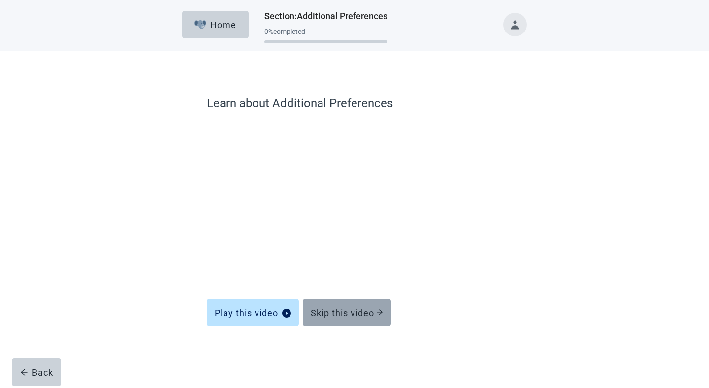
click at [338, 311] on div "Skip this video" at bounding box center [347, 313] width 72 height 10
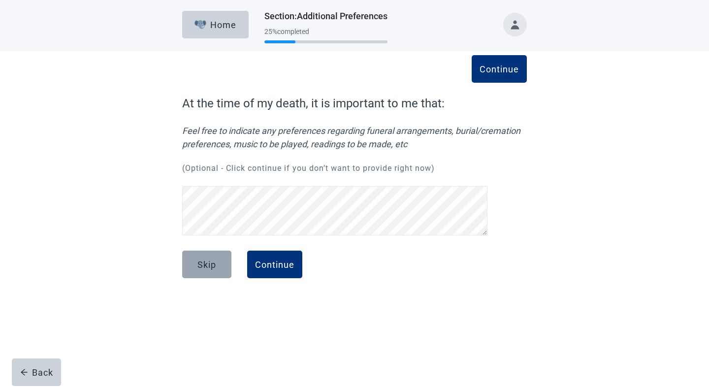
click at [208, 264] on div "Skip" at bounding box center [207, 265] width 19 height 10
click at [290, 259] on button "Continue" at bounding box center [274, 265] width 55 height 28
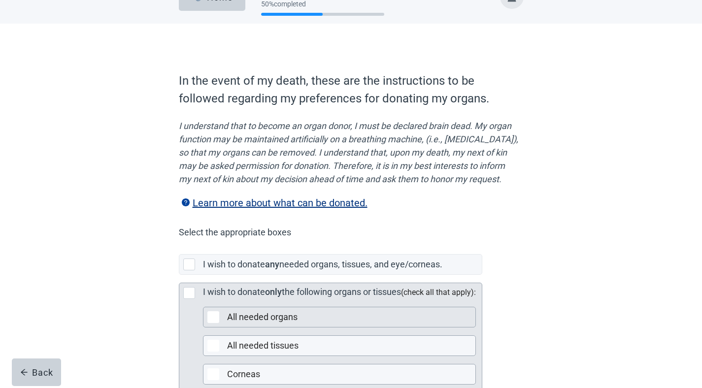
scroll to position [75, 0]
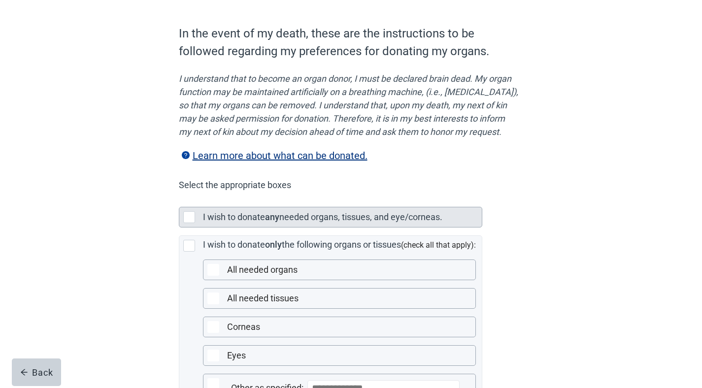
click at [263, 222] on label "I wish to donate" at bounding box center [234, 217] width 62 height 10
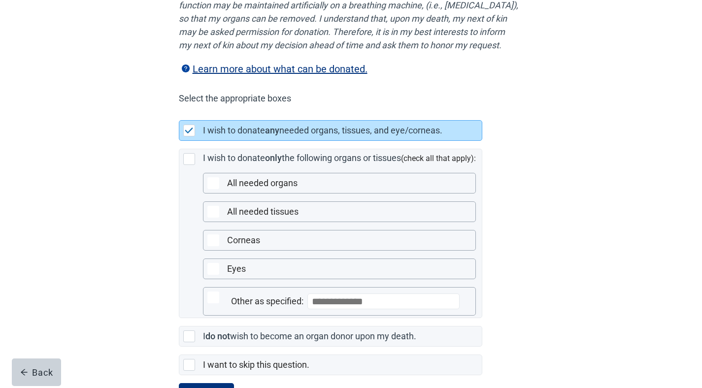
scroll to position [220, 0]
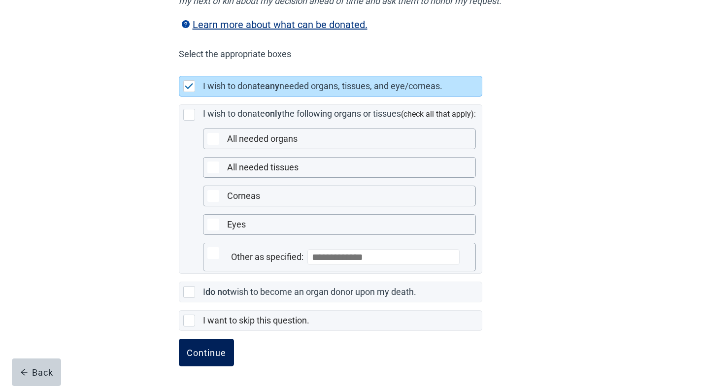
click at [223, 348] on div "Continue" at bounding box center [206, 353] width 39 height 10
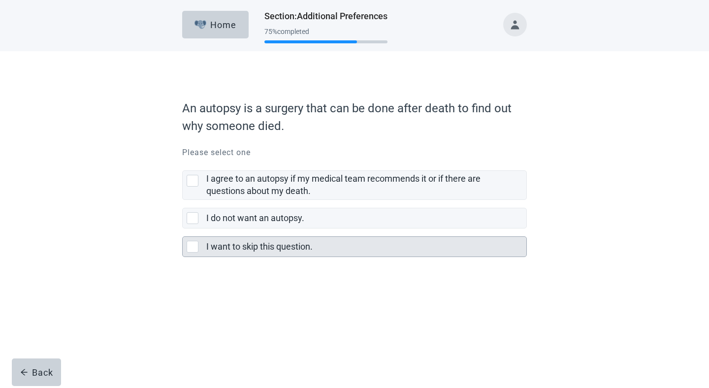
click at [253, 251] on label "I want to skip this question." at bounding box center [259, 246] width 106 height 10
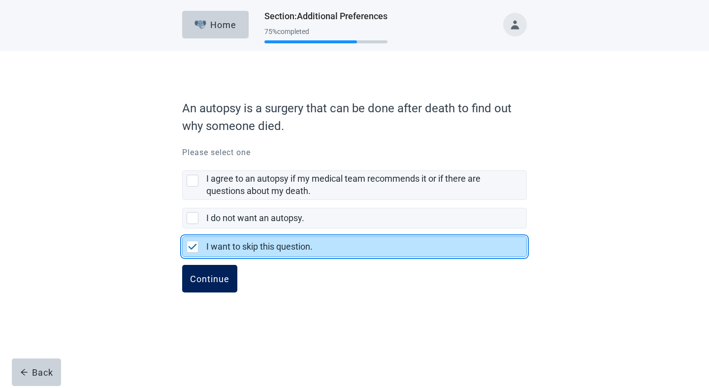
click at [218, 286] on button "Continue" at bounding box center [209, 279] width 55 height 28
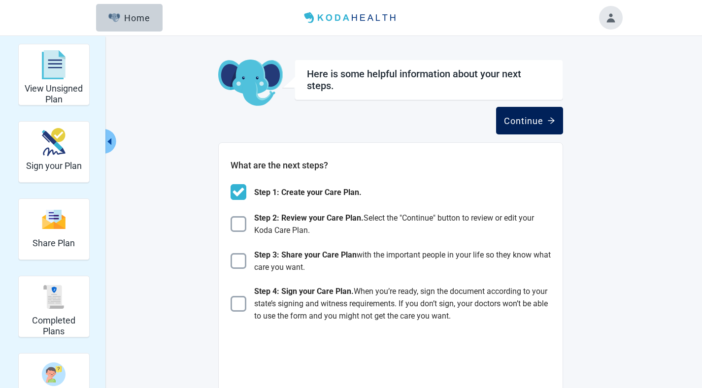
click at [536, 123] on div "Continue" at bounding box center [529, 121] width 51 height 10
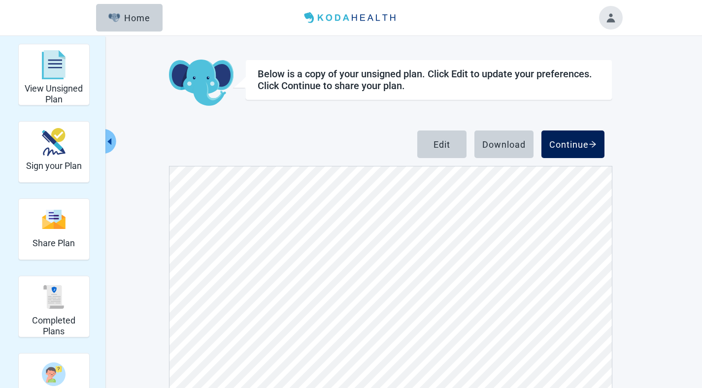
click at [564, 146] on div "Continue" at bounding box center [572, 144] width 47 height 10
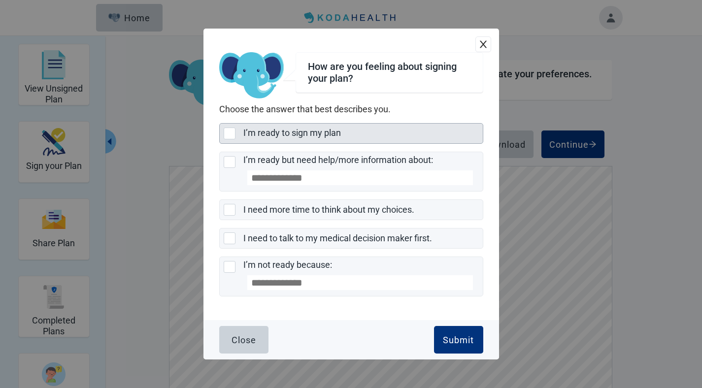
click at [268, 135] on label "I’m ready to sign my plan" at bounding box center [292, 133] width 98 height 10
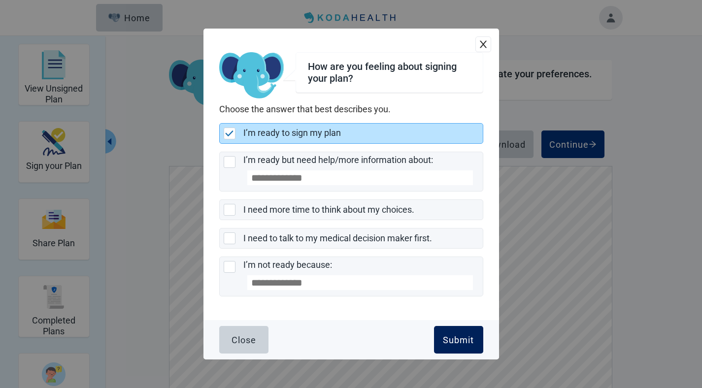
click at [447, 341] on div "Submit" at bounding box center [458, 340] width 31 height 10
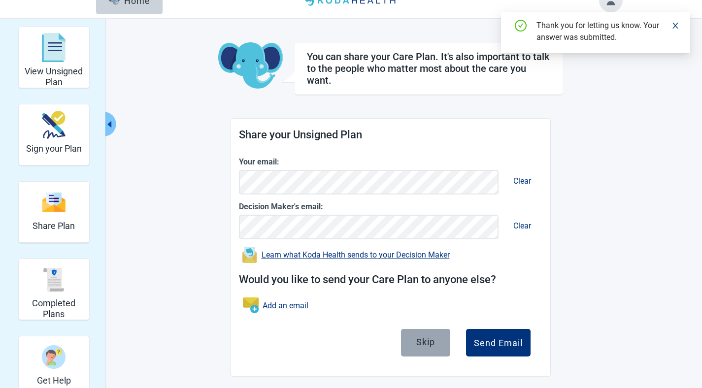
scroll to position [36, 0]
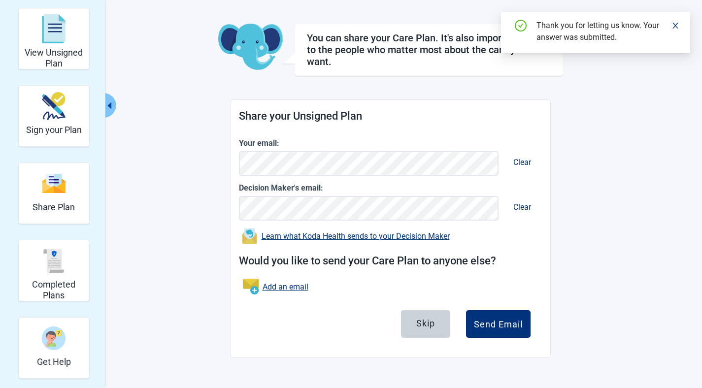
click at [430, 326] on div "Skip" at bounding box center [425, 324] width 19 height 10
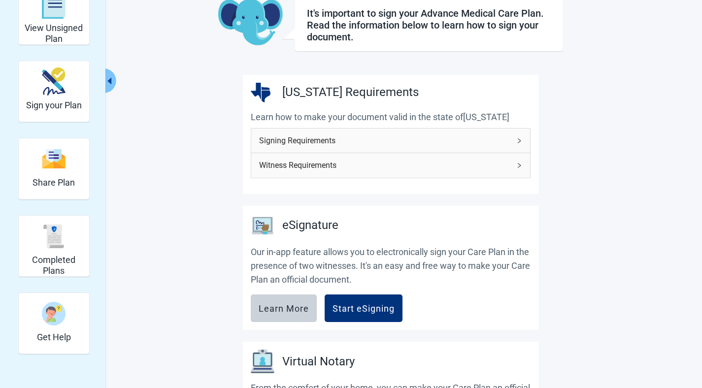
scroll to position [194, 0]
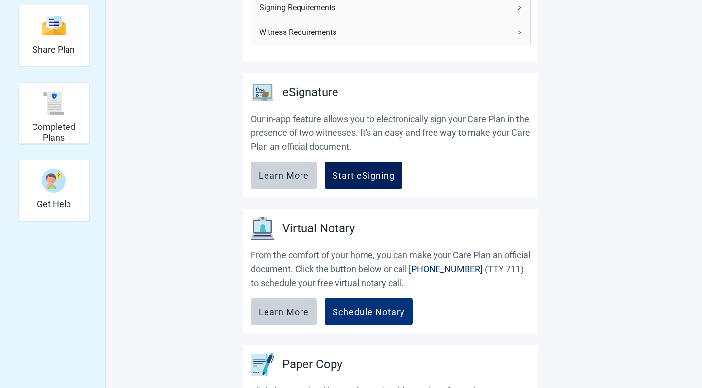
click at [368, 172] on div "Start eSigning" at bounding box center [364, 175] width 62 height 10
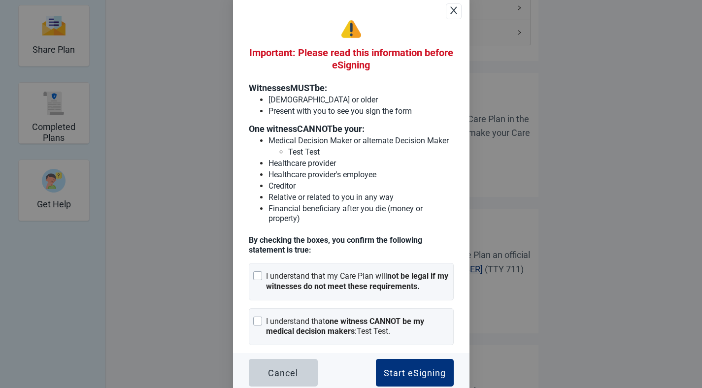
scroll to position [6, 0]
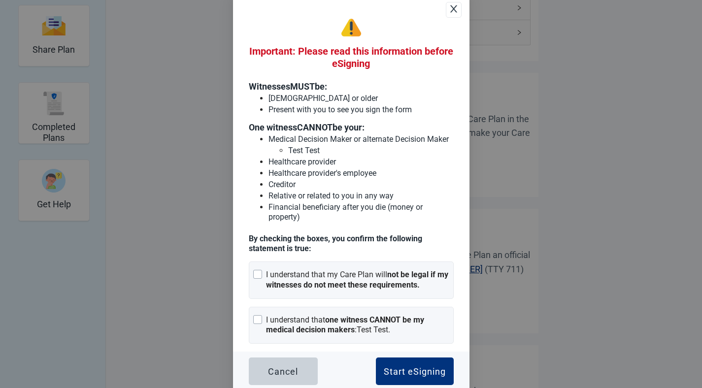
click at [449, 9] on icon "close" at bounding box center [454, 9] width 10 height 10
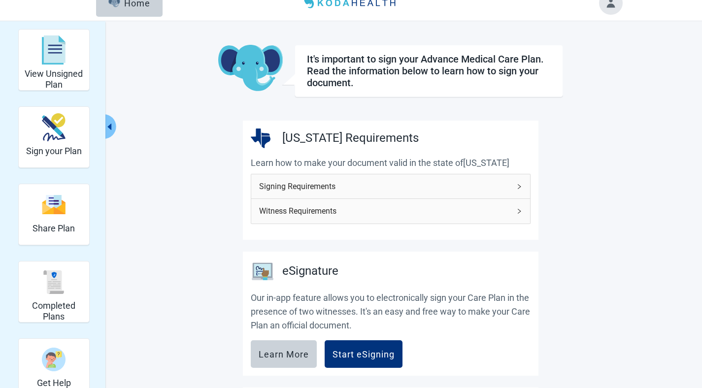
scroll to position [0, 0]
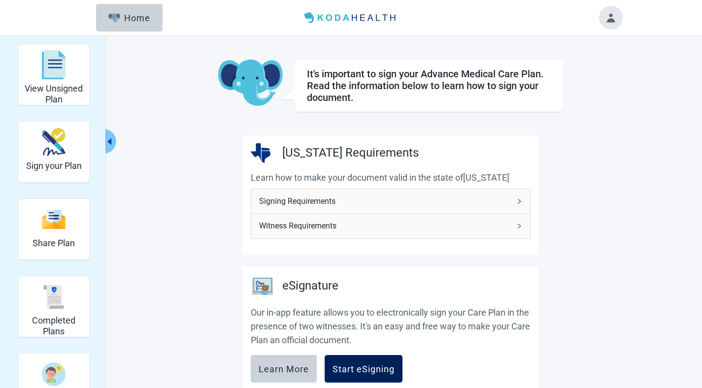
click at [352, 368] on div "Start eSigning" at bounding box center [364, 369] width 62 height 10
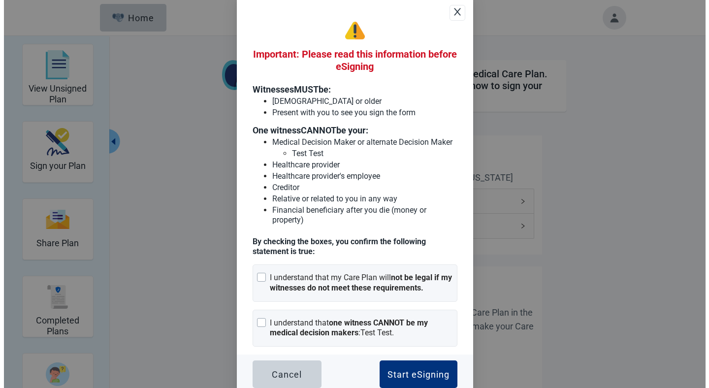
scroll to position [6, 0]
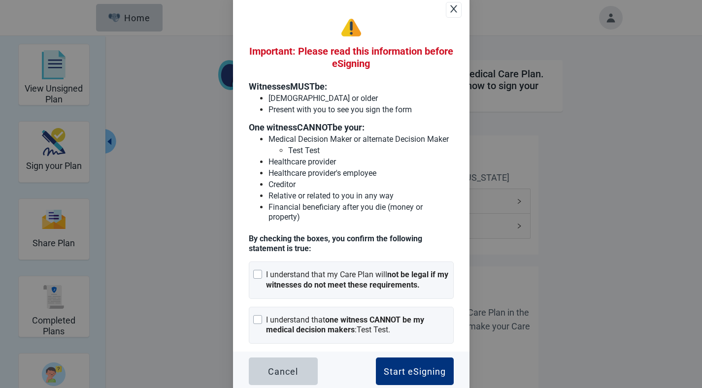
click at [448, 14] on span "Close" at bounding box center [453, 10] width 15 height 27
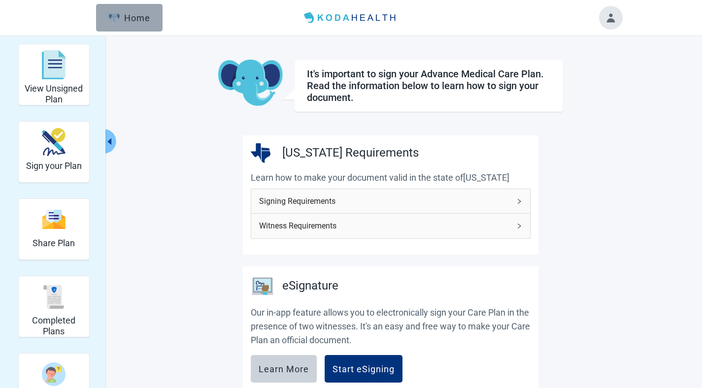
click at [136, 24] on button "Home" at bounding box center [129, 18] width 67 height 28
